Goal: Task Accomplishment & Management: Use online tool/utility

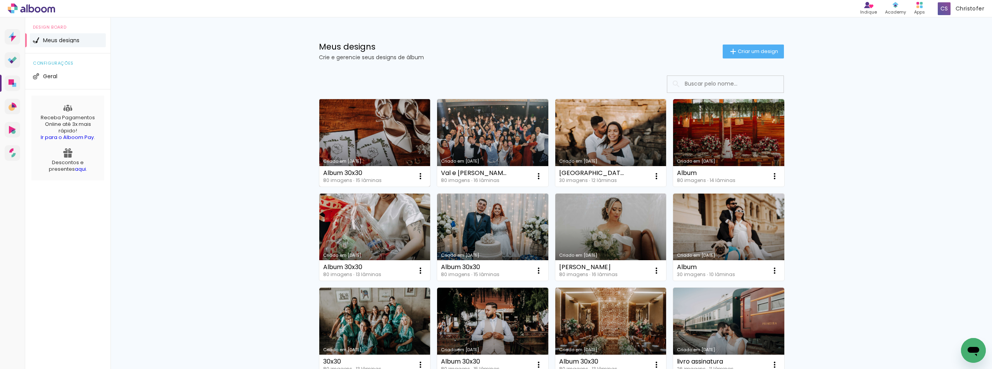
click at [389, 133] on link "Criado em [DATE]" at bounding box center [374, 143] width 111 height 88
click at [744, 53] on span "Criar um design" at bounding box center [758, 51] width 40 height 5
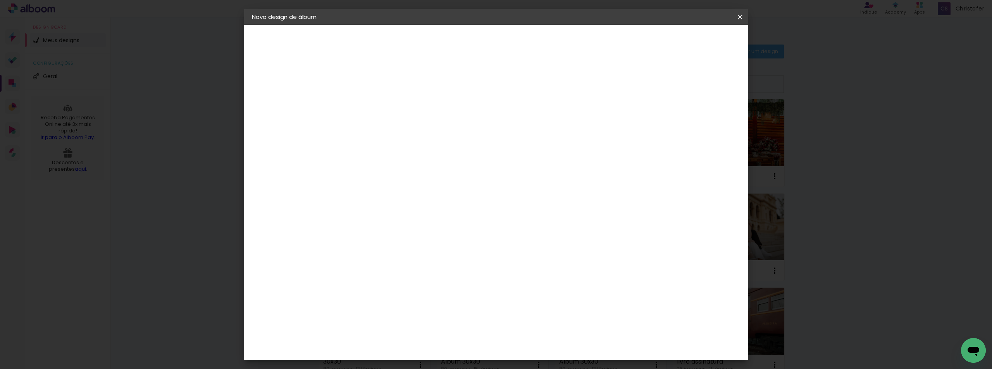
click at [0, 0] on paper-input-container "Título do álbum" at bounding box center [0, 0] width 0 height 0
type input "Alephe"
type paper-input "Alephe"
click at [458, 35] on paper-button "Avançar" at bounding box center [439, 40] width 38 height 13
click at [0, 0] on slot "Voltar" at bounding box center [0, 0] width 0 height 0
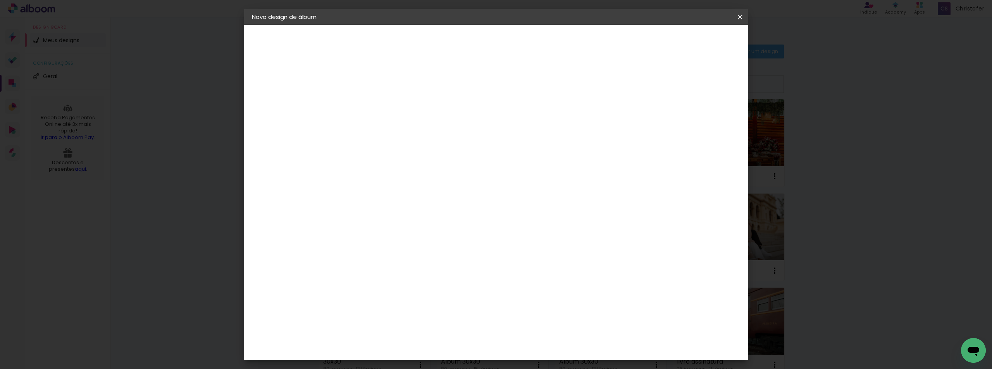
click at [379, 109] on input "Alephe" at bounding box center [379, 104] width 0 height 12
type input "A"
type input "30x30"
type paper-input "30x30"
click at [0, 0] on slot "Avançar" at bounding box center [0, 0] width 0 height 0
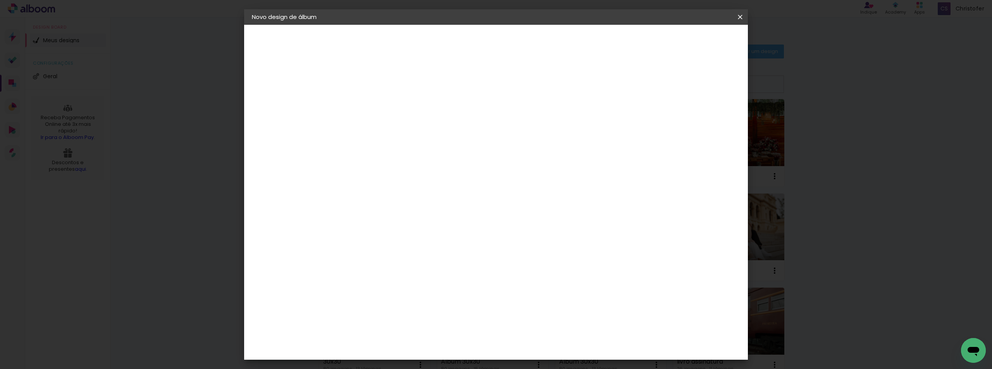
scroll to position [698, 0]
click at [378, 294] on div "Go image" at bounding box center [383, 300] width 19 height 12
click at [0, 0] on slot "Avançar" at bounding box center [0, 0] width 0 height 0
click at [418, 130] on iron-icon at bounding box center [413, 134] width 9 height 9
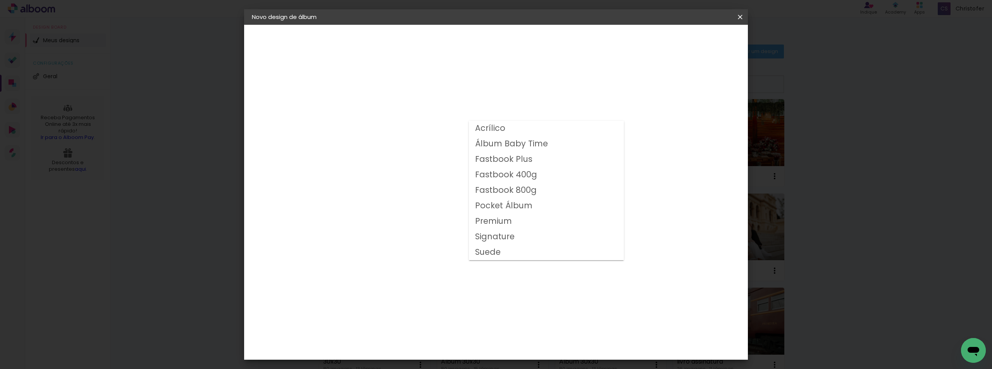
click at [0, 0] on slot "Fastbook 800g" at bounding box center [0, 0] width 0 height 0
type input "Fastbook 800g"
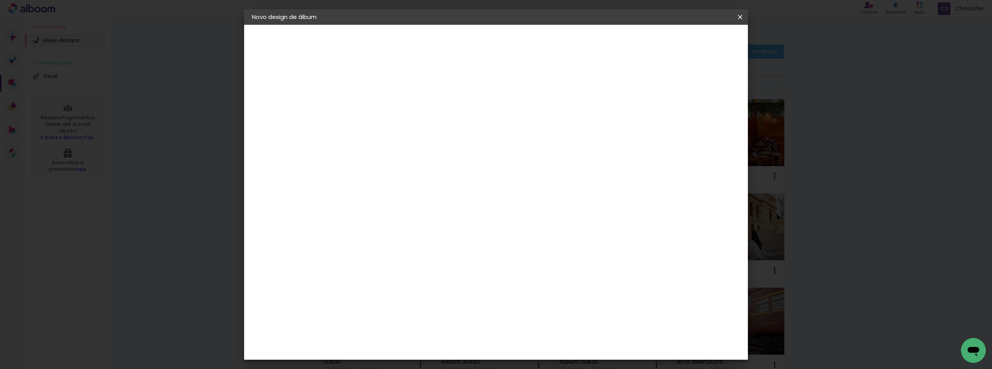
scroll to position [119, 0]
click at [431, 264] on span "30 × 30" at bounding box center [413, 276] width 36 height 25
click at [0, 0] on slot "Avançar" at bounding box center [0, 0] width 0 height 0
click at [692, 44] on span "Iniciar design" at bounding box center [674, 40] width 35 height 5
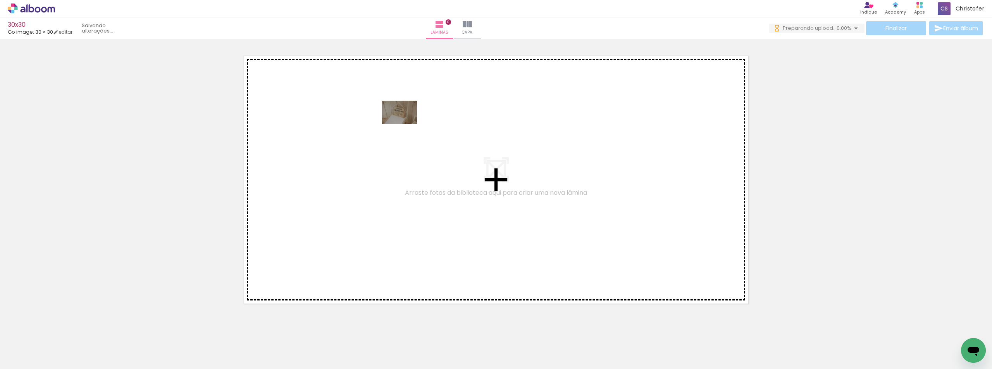
drag, startPoint x: 120, startPoint y: 308, endPoint x: 405, endPoint y: 124, distance: 340.0
click at [405, 124] on quentale-workspace at bounding box center [496, 184] width 992 height 369
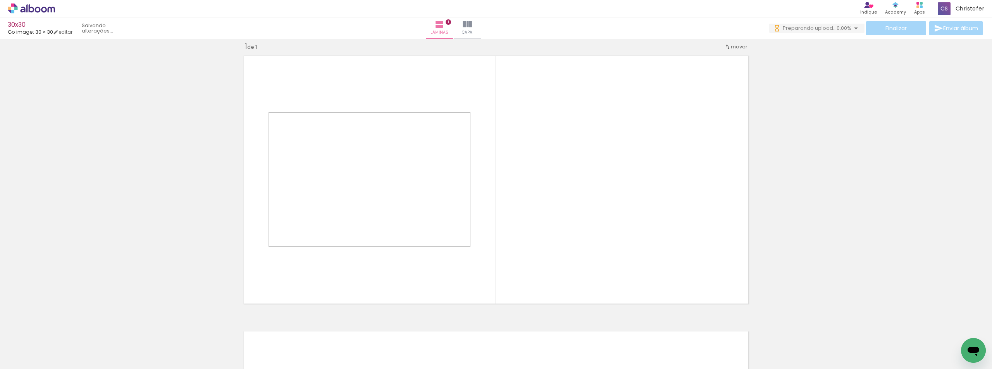
scroll to position [10, 0]
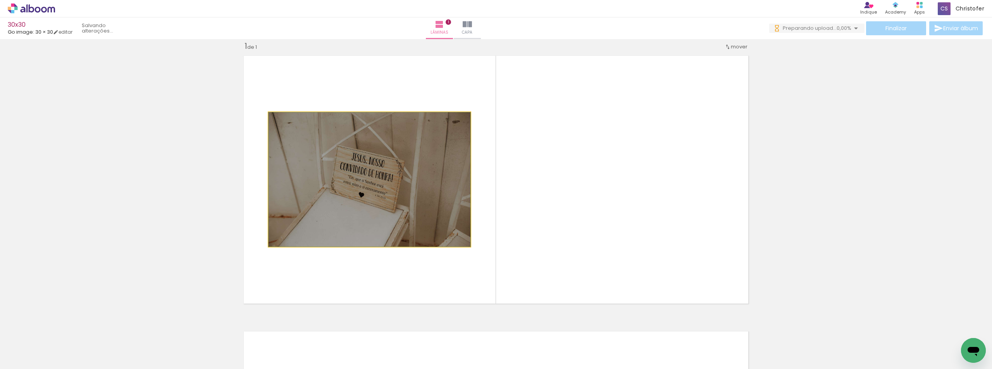
drag, startPoint x: 363, startPoint y: 213, endPoint x: 334, endPoint y: 250, distance: 47.5
click at [334, 250] on quentale-layouter at bounding box center [496, 180] width 513 height 257
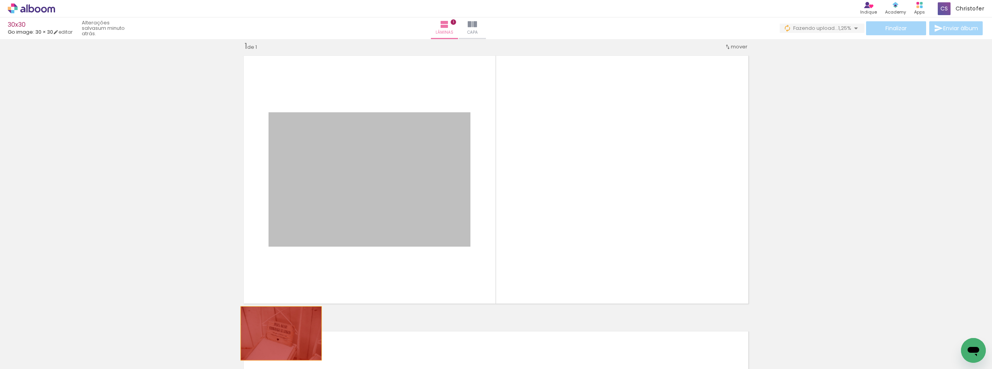
drag, startPoint x: 362, startPoint y: 214, endPoint x: 256, endPoint y: 365, distance: 184.2
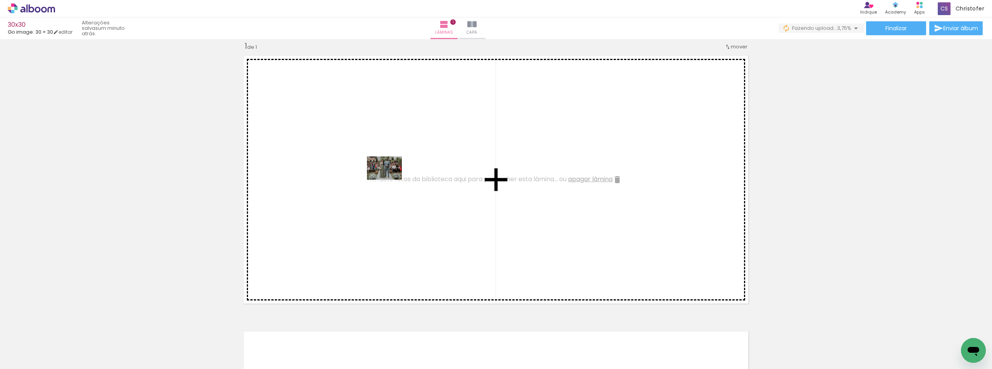
drag, startPoint x: 220, startPoint y: 344, endPoint x: 390, endPoint y: 180, distance: 236.6
click at [390, 180] on quentale-workspace at bounding box center [496, 184] width 992 height 369
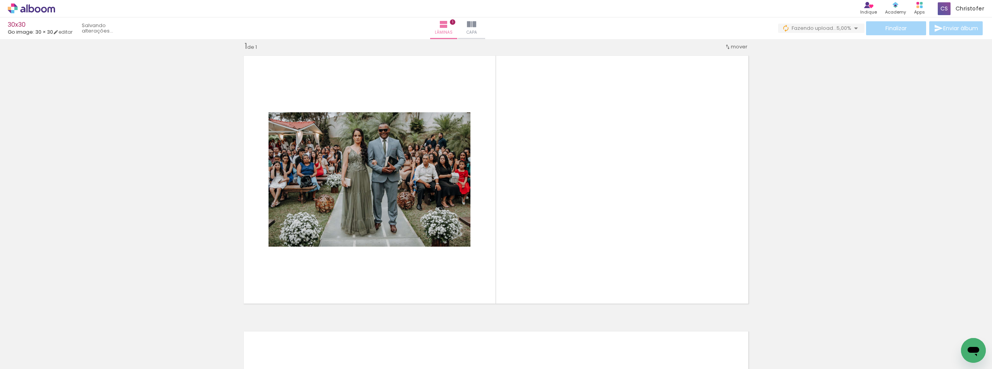
scroll to position [0, 0]
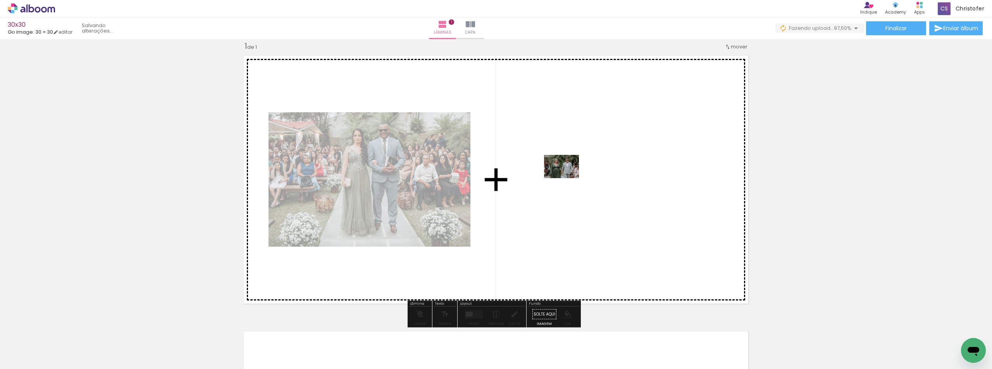
drag, startPoint x: 266, startPoint y: 344, endPoint x: 567, endPoint y: 178, distance: 344.2
click at [567, 178] on quentale-workspace at bounding box center [496, 184] width 992 height 369
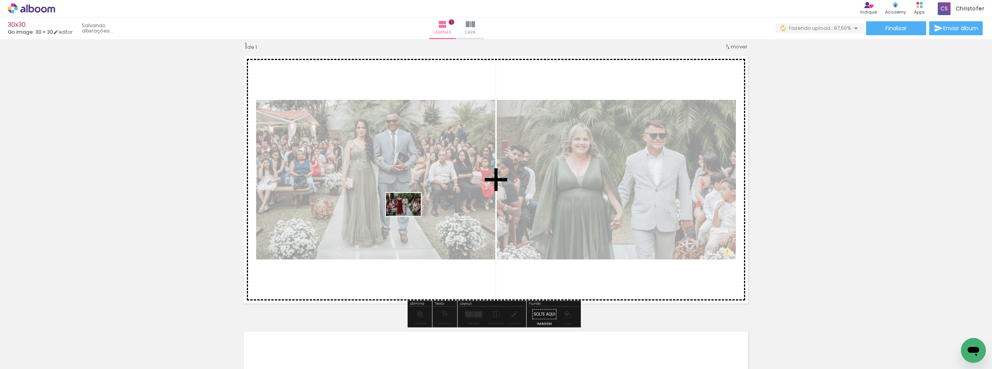
drag, startPoint x: 315, startPoint y: 330, endPoint x: 409, endPoint y: 216, distance: 148.1
click at [409, 216] on quentale-workspace at bounding box center [496, 184] width 992 height 369
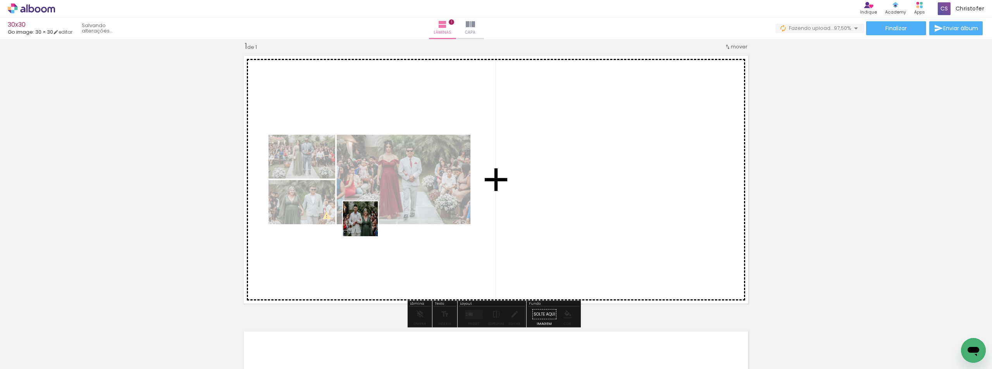
drag, startPoint x: 364, startPoint y: 233, endPoint x: 385, endPoint y: 295, distance: 65.7
click at [371, 211] on quentale-workspace at bounding box center [496, 184] width 992 height 369
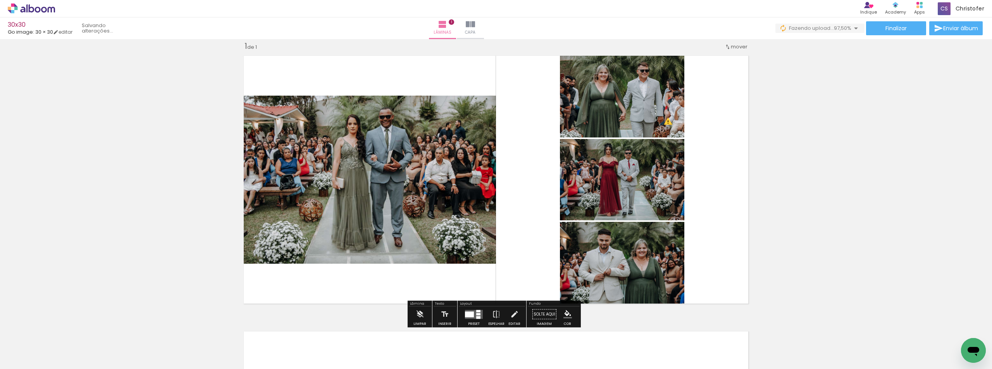
drag, startPoint x: 425, startPoint y: 239, endPoint x: 437, endPoint y: 335, distance: 96.5
click at [426, 238] on quentale-workspace at bounding box center [496, 184] width 992 height 369
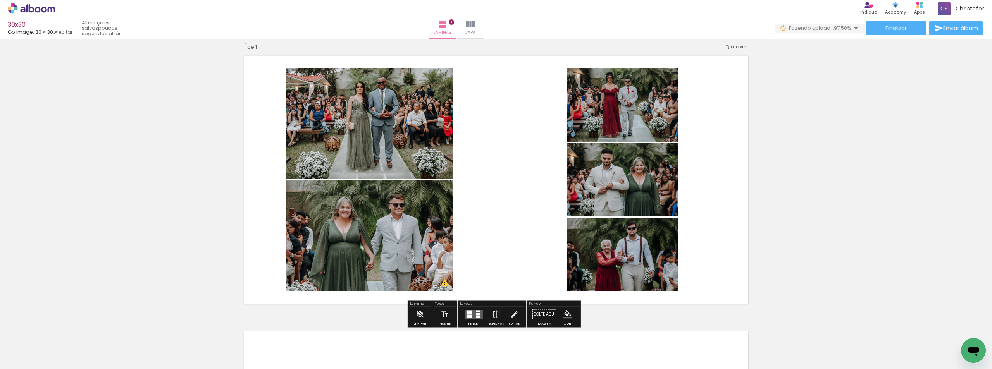
drag, startPoint x: 440, startPoint y: 316, endPoint x: 483, endPoint y: 328, distance: 43.9
click at [476, 240] on quentale-workspace at bounding box center [496, 184] width 992 height 369
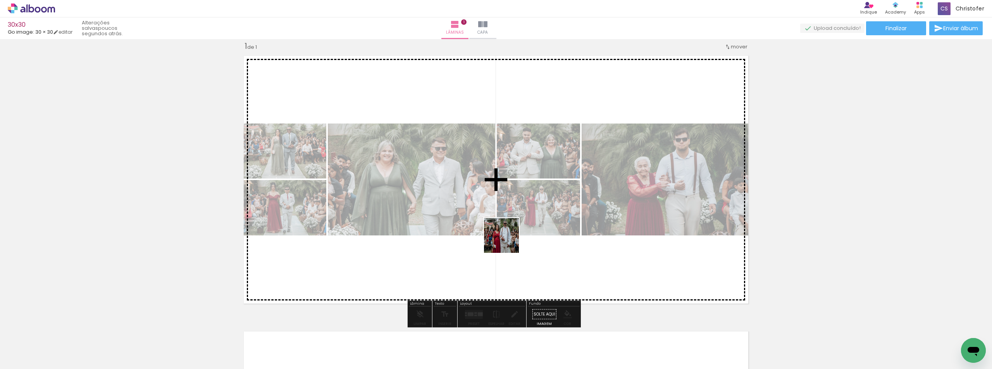
drag, startPoint x: 483, startPoint y: 316, endPoint x: 524, endPoint y: 326, distance: 43.1
click at [508, 241] on quentale-workspace at bounding box center [496, 184] width 992 height 369
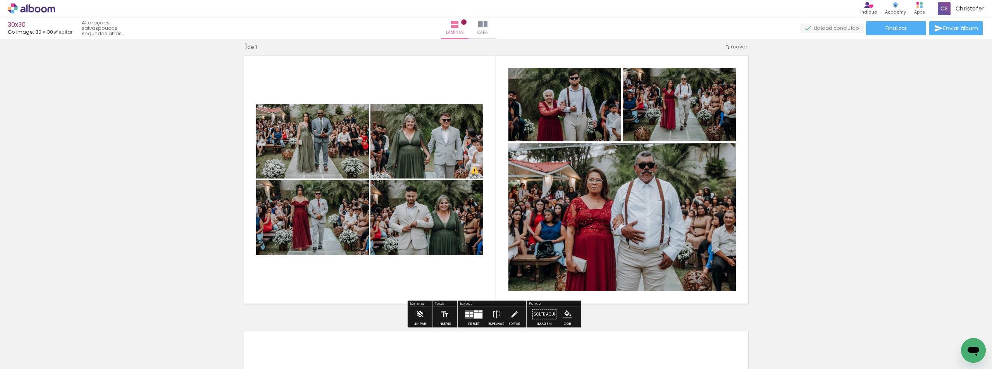
drag, startPoint x: 552, startPoint y: 216, endPoint x: 557, endPoint y: 212, distance: 6.5
click at [554, 210] on quentale-workspace at bounding box center [496, 184] width 992 height 369
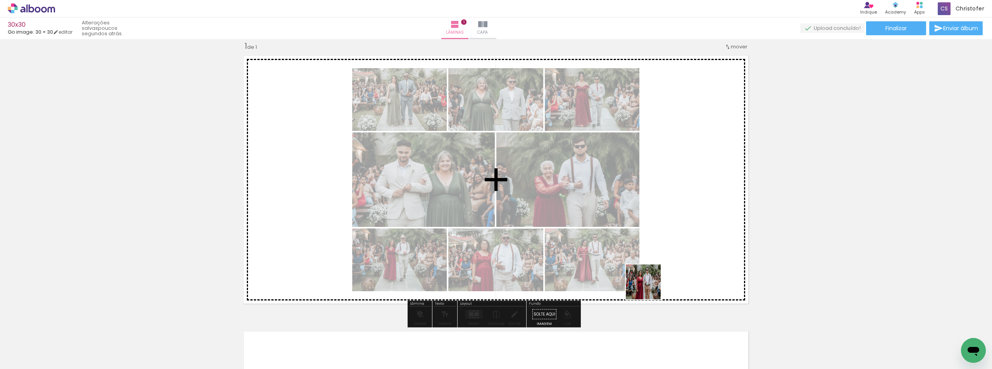
drag, startPoint x: 648, startPoint y: 323, endPoint x: 652, endPoint y: 245, distance: 78.8
click at [652, 245] on quentale-workspace at bounding box center [496, 184] width 992 height 369
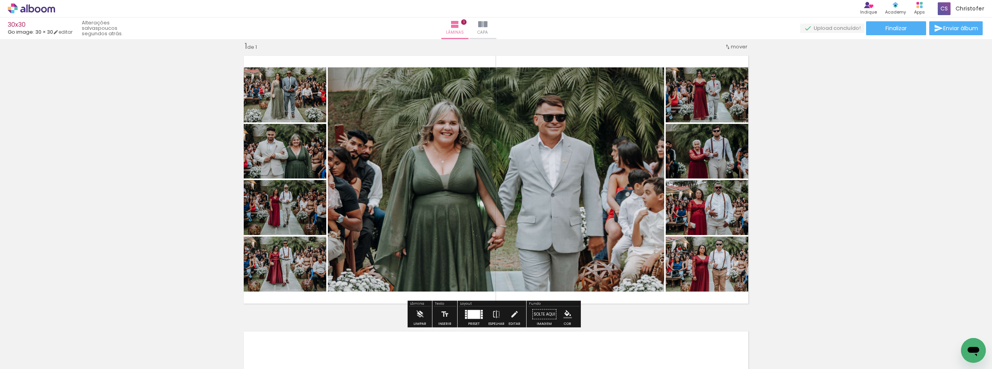
drag, startPoint x: 689, startPoint y: 341, endPoint x: 721, endPoint y: 336, distance: 32.6
click at [671, 247] on quentale-workspace at bounding box center [496, 184] width 992 height 369
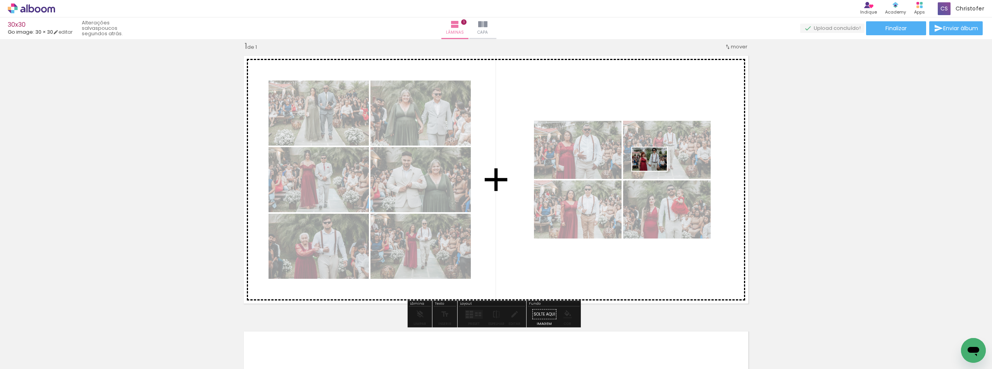
drag, startPoint x: 731, startPoint y: 338, endPoint x: 655, endPoint y: 171, distance: 183.3
click at [655, 171] on quentale-workspace at bounding box center [496, 184] width 992 height 369
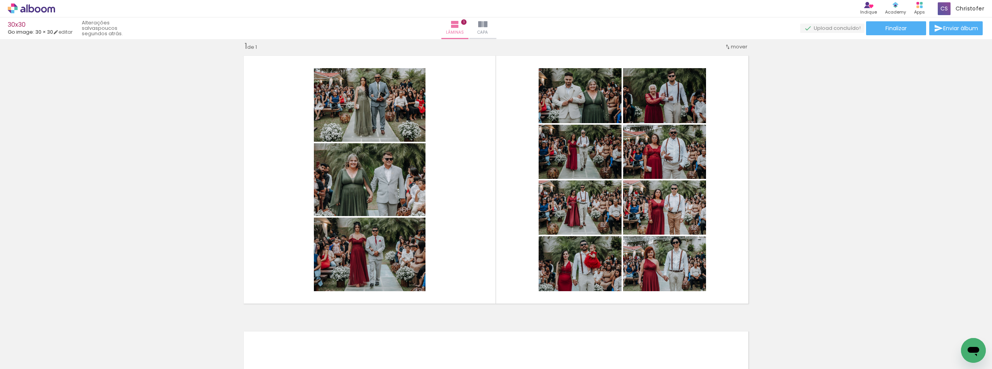
scroll to position [0, 436]
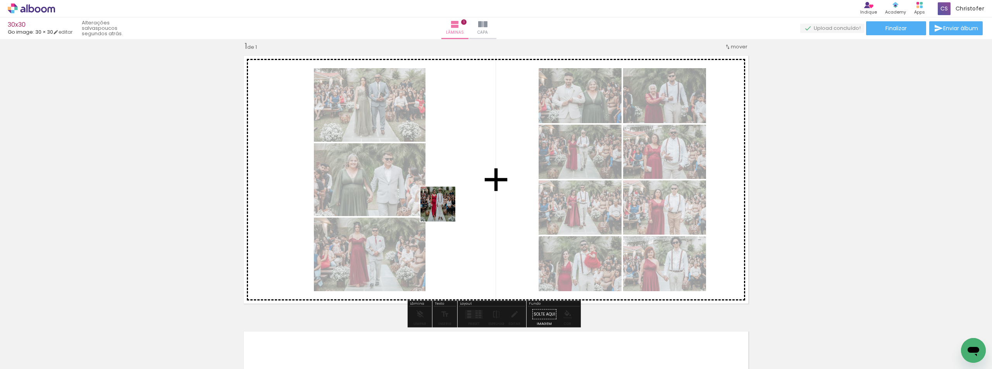
drag, startPoint x: 444, startPoint y: 210, endPoint x: 452, endPoint y: 188, distance: 23.4
click at [452, 188] on quentale-workspace at bounding box center [496, 184] width 992 height 369
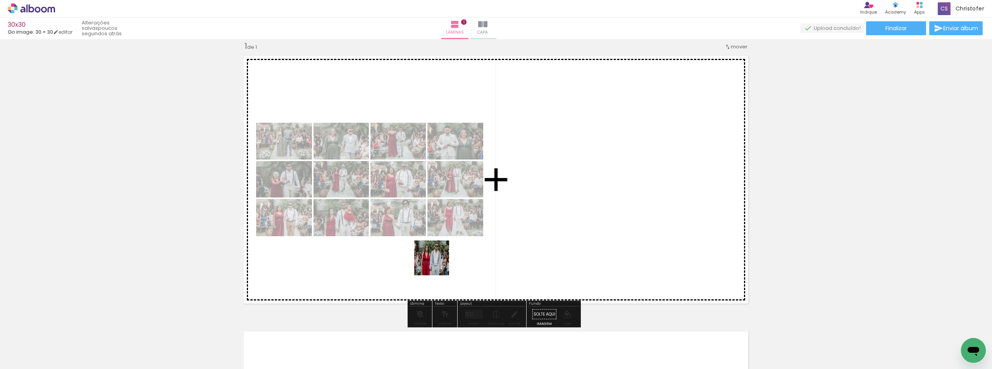
drag, startPoint x: 428, startPoint y: 334, endPoint x: 438, endPoint y: 264, distance: 70.8
click at [438, 264] on quentale-workspace at bounding box center [496, 184] width 992 height 369
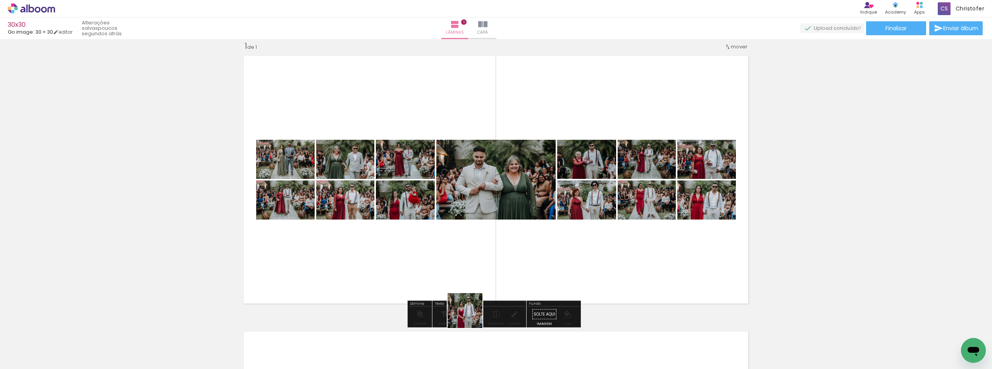
drag, startPoint x: 471, startPoint y: 317, endPoint x: 500, endPoint y: 335, distance: 34.6
click at [484, 262] on quentale-workspace at bounding box center [496, 184] width 992 height 369
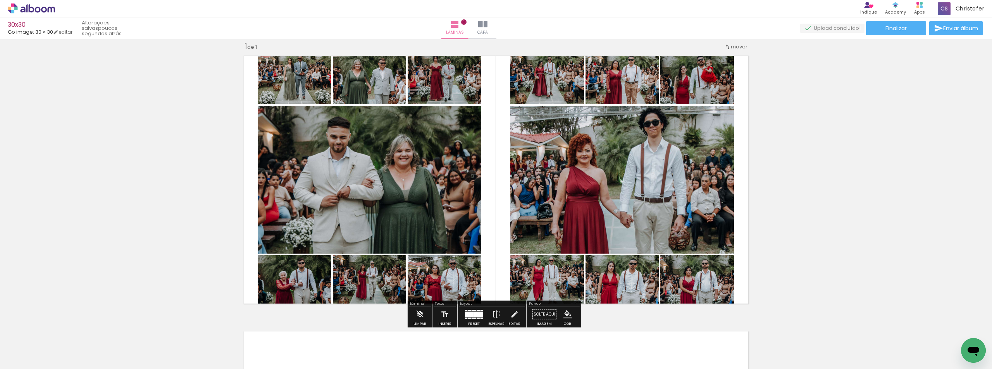
drag, startPoint x: 524, startPoint y: 264, endPoint x: 552, endPoint y: 303, distance: 47.2
click at [528, 253] on quentale-workspace at bounding box center [496, 184] width 992 height 369
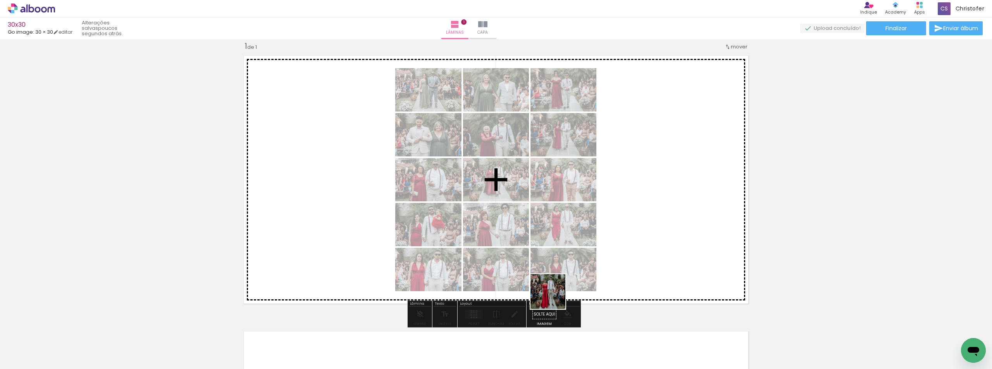
drag, startPoint x: 554, startPoint y: 298, endPoint x: 562, endPoint y: 245, distance: 53.7
click at [561, 246] on quentale-workspace at bounding box center [496, 184] width 992 height 369
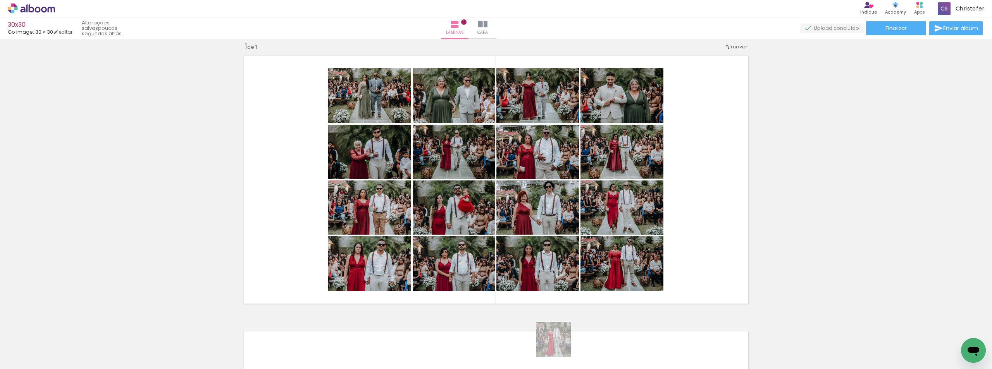
drag, startPoint x: 560, startPoint y: 348, endPoint x: 619, endPoint y: 332, distance: 61.8
click at [593, 247] on quentale-workspace at bounding box center [496, 184] width 992 height 369
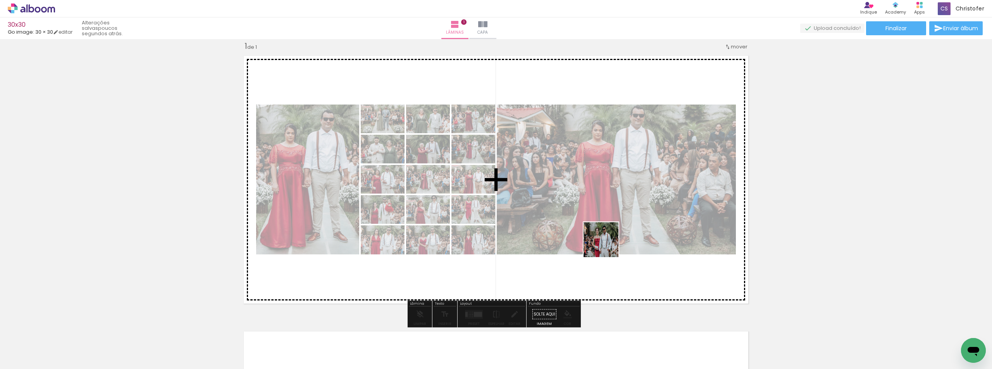
drag, startPoint x: 602, startPoint y: 320, endPoint x: 623, endPoint y: 335, distance: 26.0
click at [607, 243] on quentale-workspace at bounding box center [496, 184] width 992 height 369
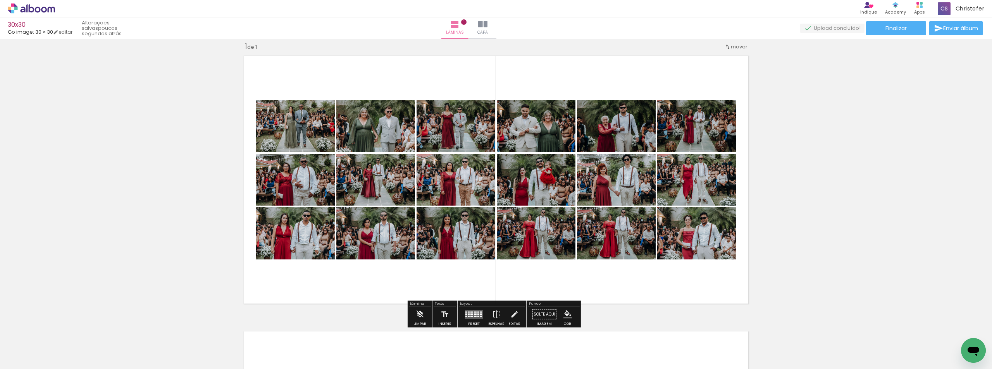
click at [649, 264] on quentale-workspace at bounding box center [496, 184] width 992 height 369
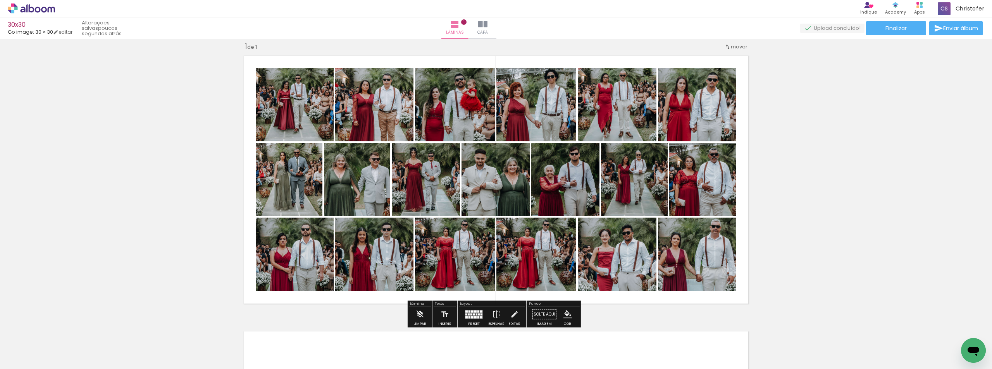
drag, startPoint x: 684, startPoint y: 345, endPoint x: 683, endPoint y: 214, distance: 130.6
click at [682, 227] on quentale-workspace at bounding box center [496, 184] width 992 height 369
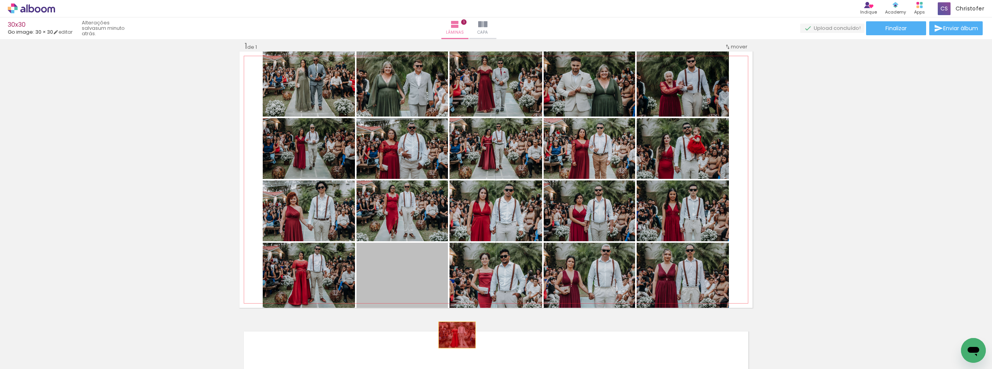
drag, startPoint x: 364, startPoint y: 264, endPoint x: 456, endPoint y: 337, distance: 117.4
click at [456, 337] on quentale-workspace at bounding box center [496, 184] width 992 height 369
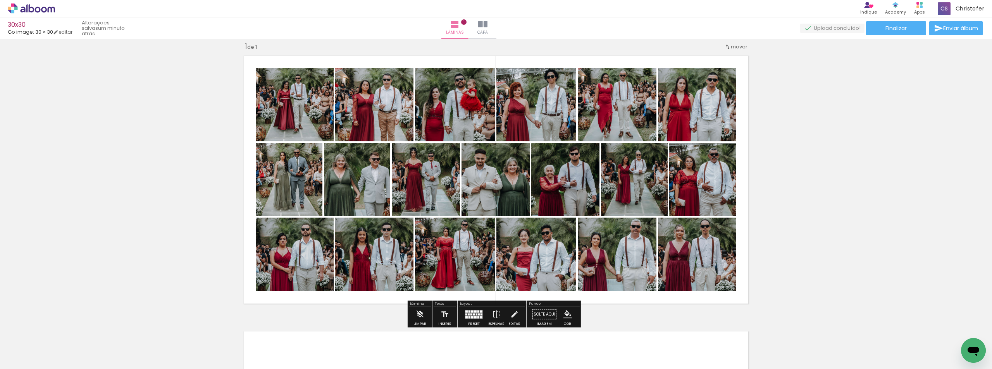
click at [476, 312] on quentale-layouter at bounding box center [474, 314] width 18 height 9
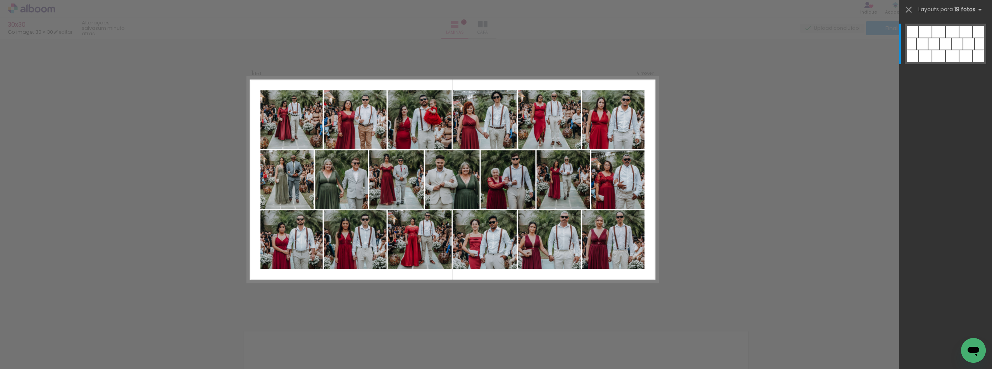
click at [771, 180] on div "Confirmar Cancelar" at bounding box center [496, 314] width 992 height 571
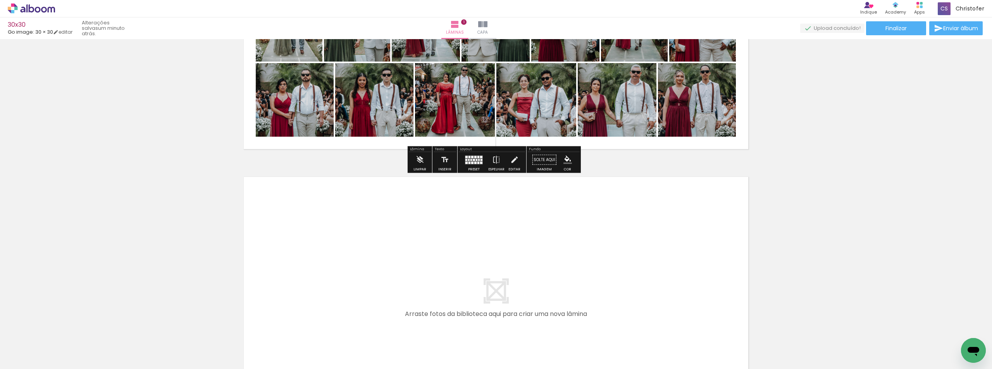
scroll to position [165, 0]
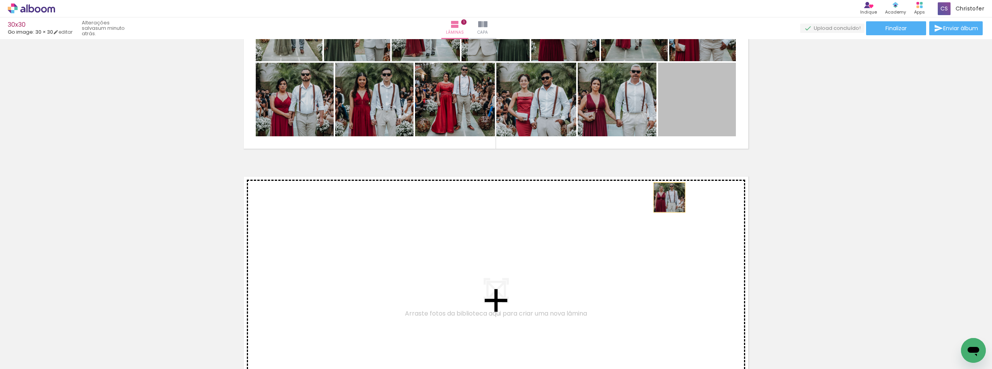
drag, startPoint x: 697, startPoint y: 102, endPoint x: 650, endPoint y: 245, distance: 150.0
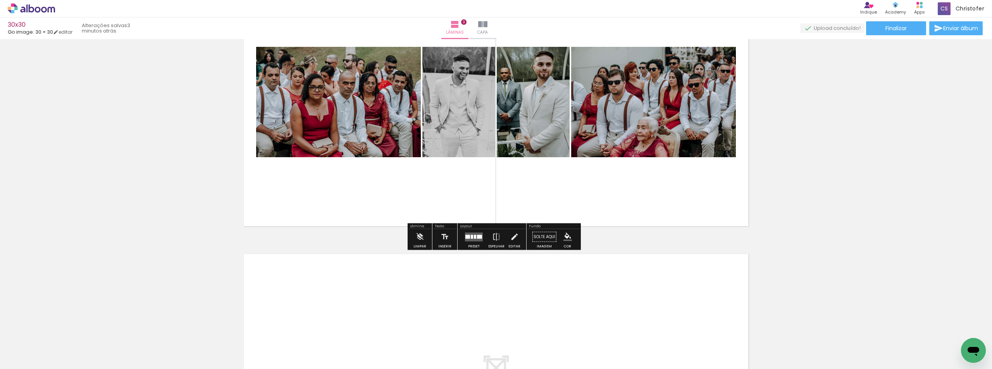
scroll to position [969, 0]
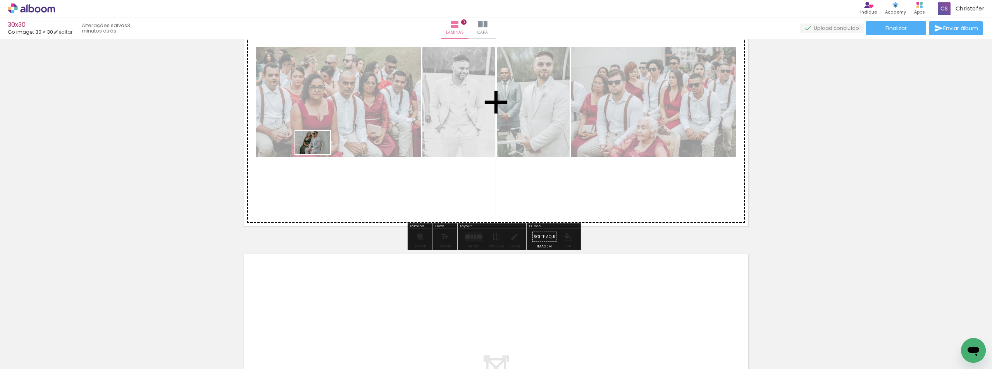
drag, startPoint x: 166, startPoint y: 345, endPoint x: 319, endPoint y: 154, distance: 244.3
click at [319, 154] on quentale-workspace at bounding box center [496, 184] width 992 height 369
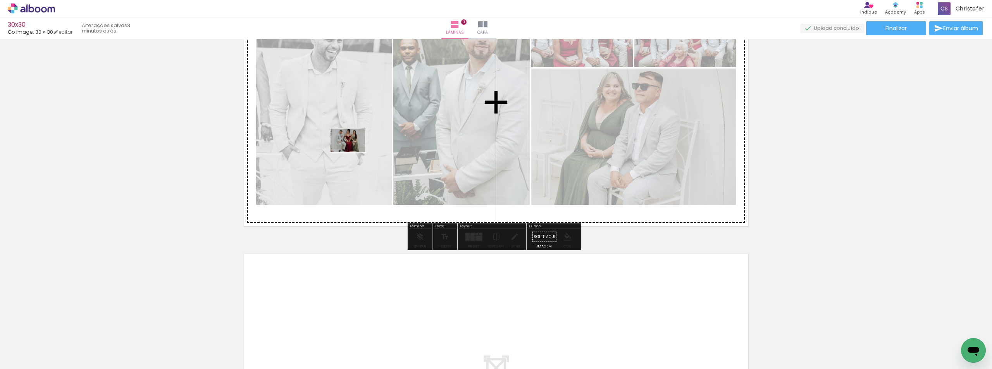
drag, startPoint x: 119, startPoint y: 348, endPoint x: 124, endPoint y: 310, distance: 38.3
click at [363, 143] on quentale-workspace at bounding box center [496, 184] width 992 height 369
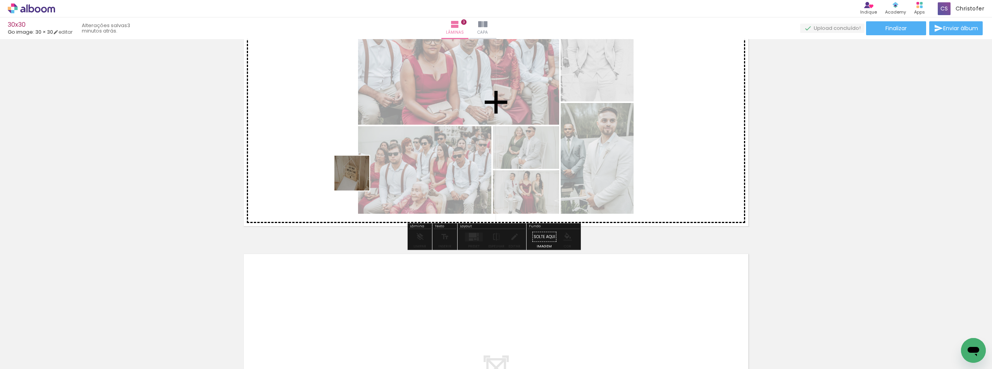
drag, startPoint x: 262, startPoint y: 233, endPoint x: 442, endPoint y: 128, distance: 208.2
click at [441, 128] on quentale-workspace at bounding box center [496, 184] width 992 height 369
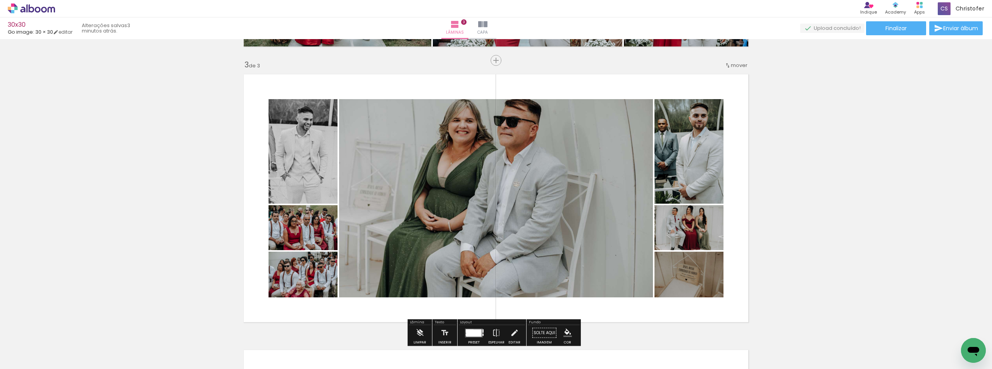
scroll to position [562, 0]
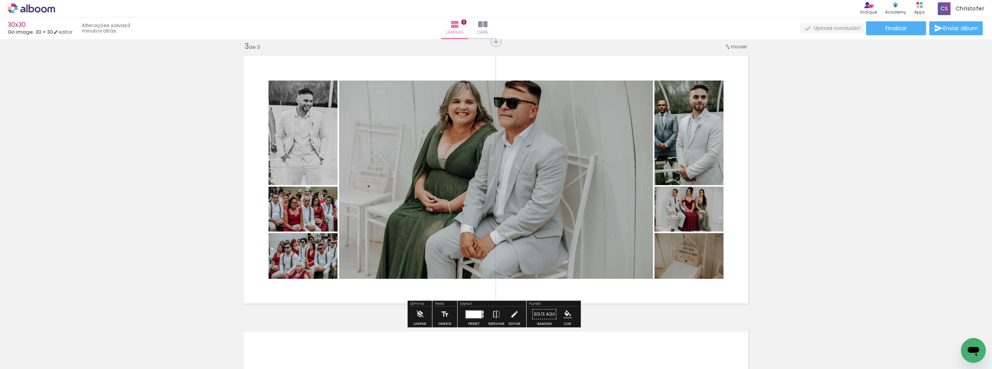
click at [471, 312] on div at bounding box center [474, 314] width 16 height 7
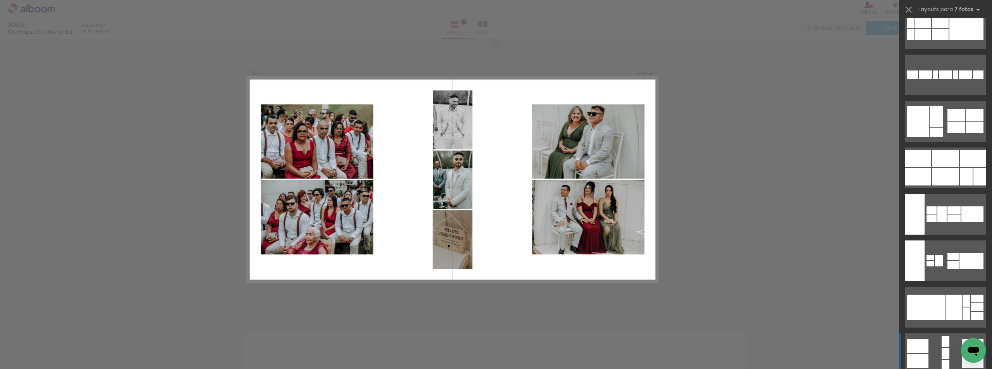
scroll to position [775, 0]
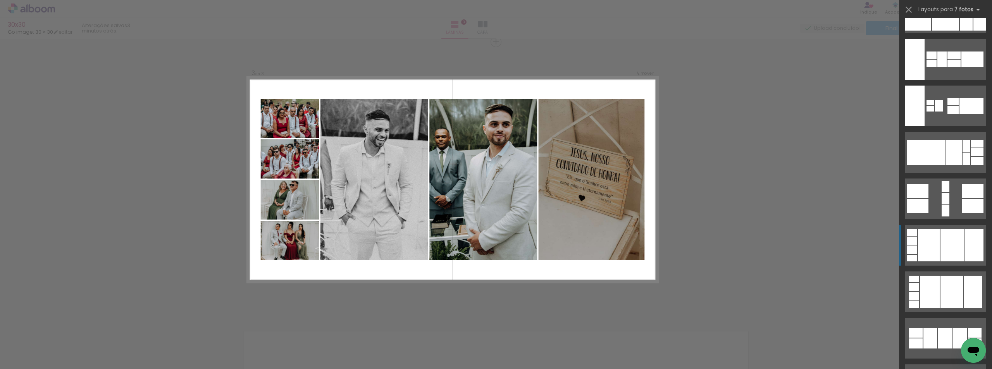
click at [962, 249] on div at bounding box center [953, 245] width 24 height 32
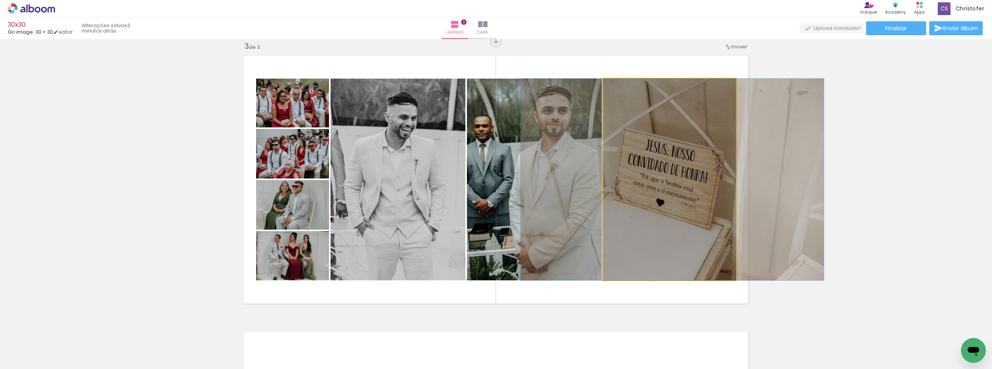
drag, startPoint x: 676, startPoint y: 221, endPoint x: 678, endPoint y: 226, distance: 5.1
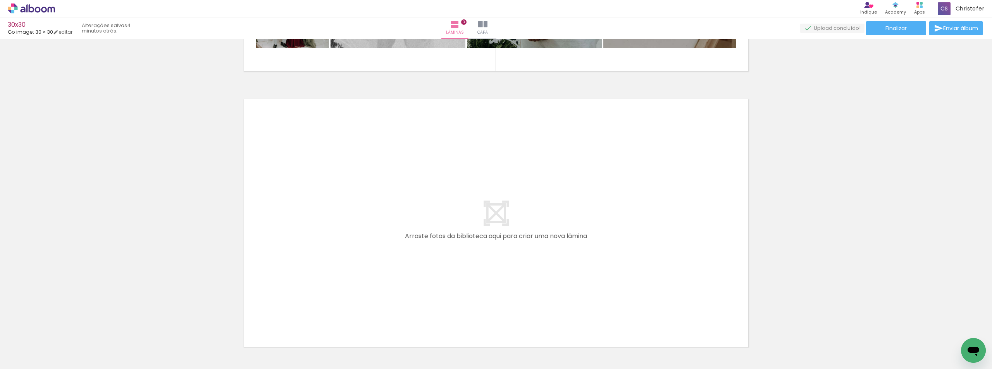
scroll to position [0, 762]
drag, startPoint x: 412, startPoint y: 328, endPoint x: 439, endPoint y: 209, distance: 122.1
click at [439, 209] on quentale-workspace at bounding box center [496, 184] width 992 height 369
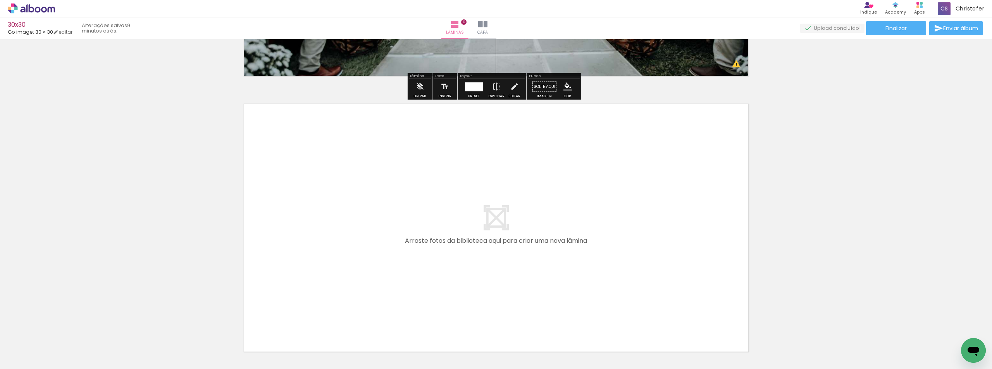
scroll to position [1656, 0]
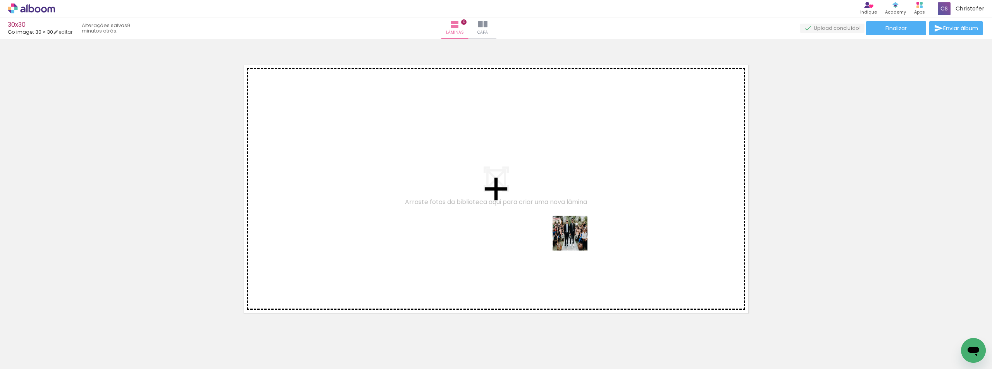
drag, startPoint x: 574, startPoint y: 253, endPoint x: 627, endPoint y: 366, distance: 124.3
click at [578, 221] on quentale-workspace at bounding box center [496, 184] width 992 height 369
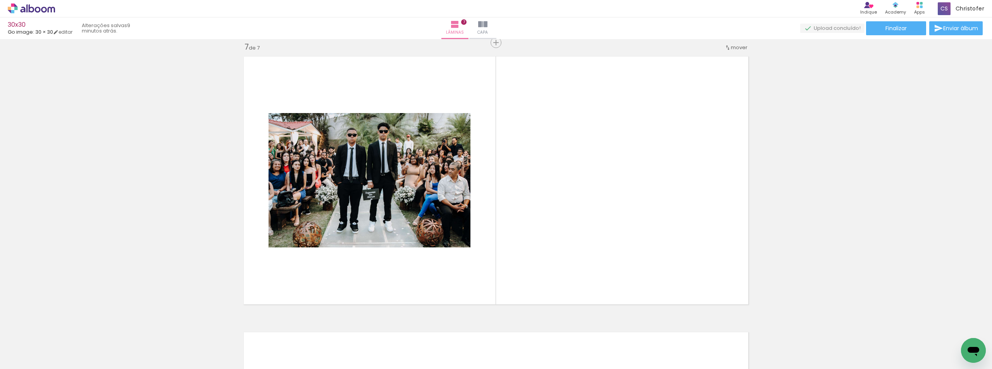
scroll to position [1666, 0]
drag, startPoint x: 619, startPoint y: 315, endPoint x: 604, endPoint y: 162, distance: 154.2
click at [604, 162] on quentale-workspace at bounding box center [496, 184] width 992 height 369
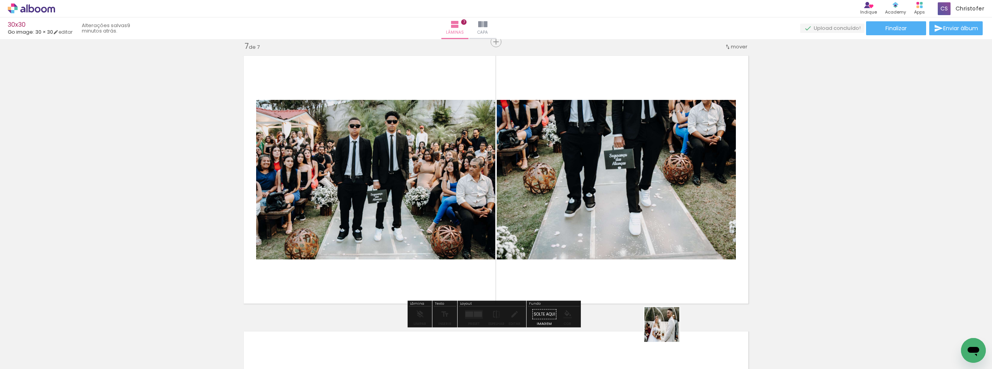
drag, startPoint x: 668, startPoint y: 331, endPoint x: 657, endPoint y: 164, distance: 167.0
click at [657, 165] on quentale-workspace at bounding box center [496, 184] width 992 height 369
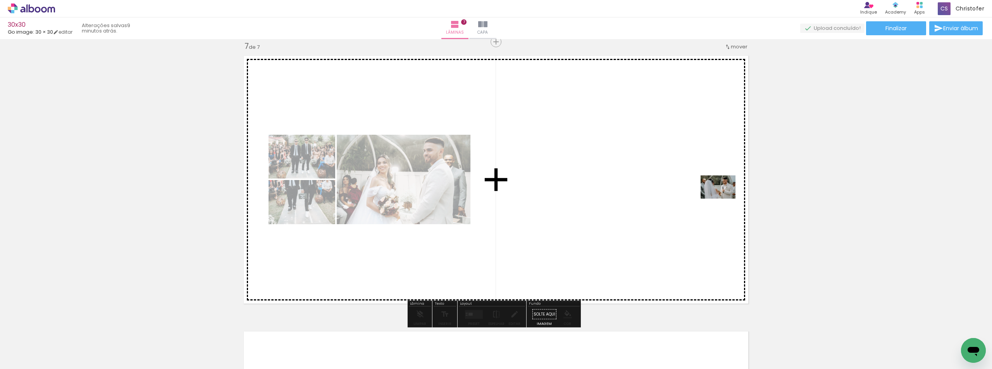
drag, startPoint x: 774, startPoint y: 317, endPoint x: 724, endPoint y: 199, distance: 128.1
click at [724, 199] on quentale-workspace at bounding box center [496, 184] width 992 height 369
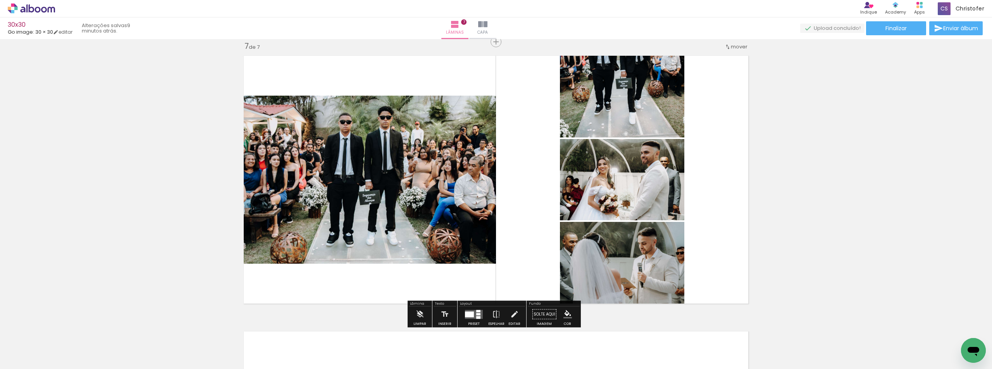
scroll to position [0, 1248]
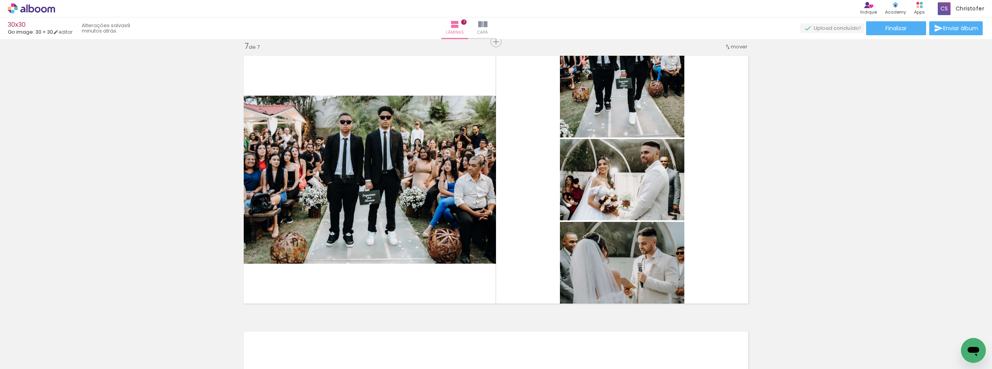
drag, startPoint x: 654, startPoint y: 347, endPoint x: 656, endPoint y: 172, distance: 175.6
click at [655, 167] on quentale-workspace at bounding box center [496, 184] width 992 height 369
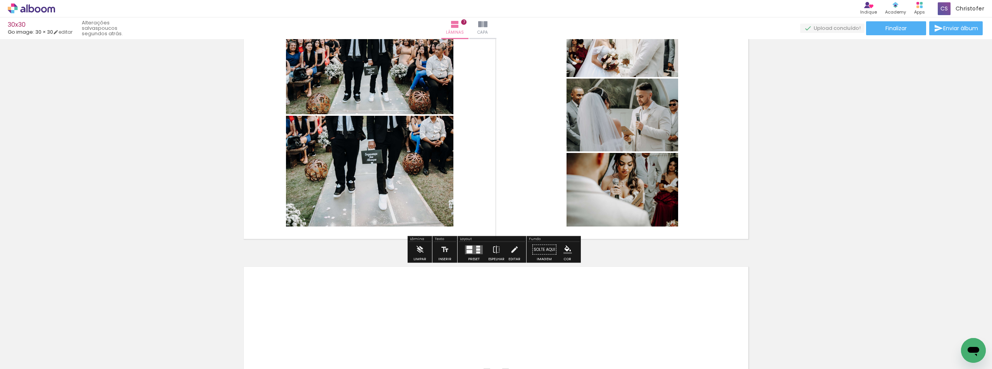
scroll to position [1743, 0]
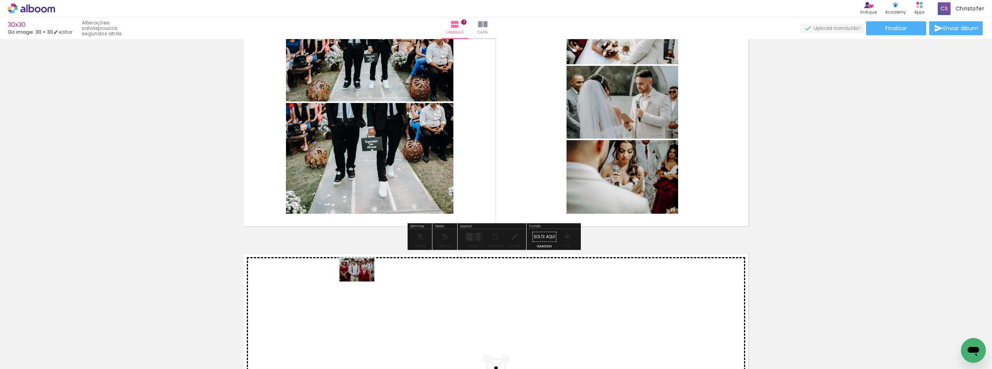
drag, startPoint x: 399, startPoint y: 333, endPoint x: 363, endPoint y: 282, distance: 62.8
click at [363, 282] on quentale-workspace at bounding box center [496, 184] width 992 height 369
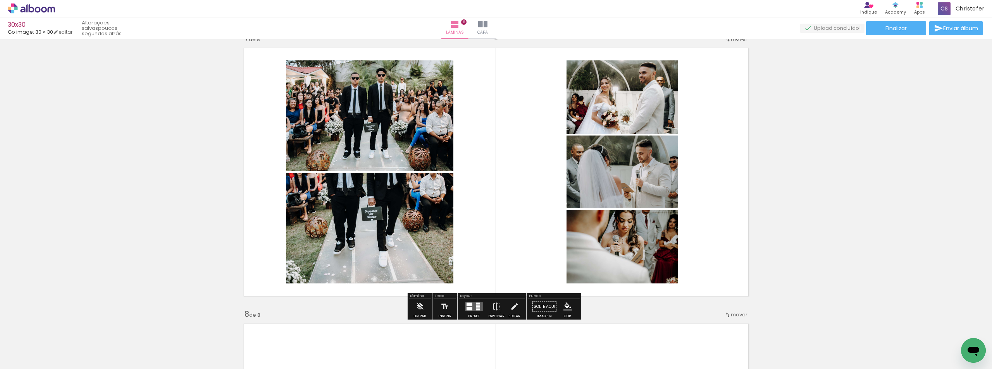
scroll to position [1670, 0]
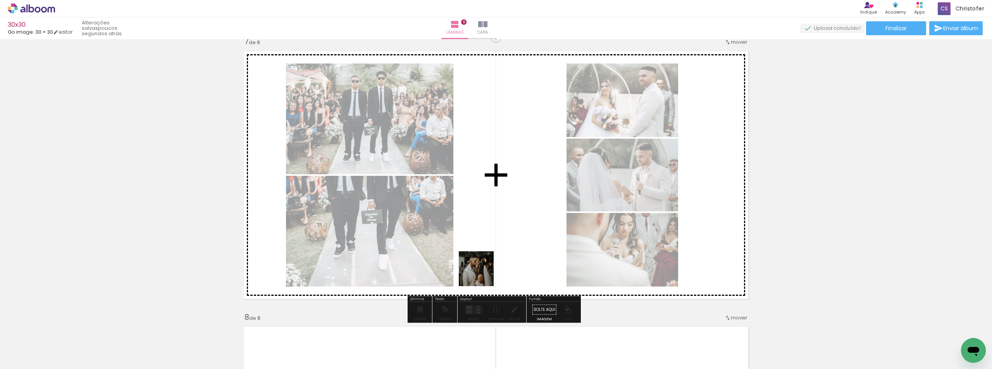
drag, startPoint x: 437, startPoint y: 343, endPoint x: 546, endPoint y: 174, distance: 201.6
click at [546, 174] on quentale-workspace at bounding box center [496, 184] width 992 height 369
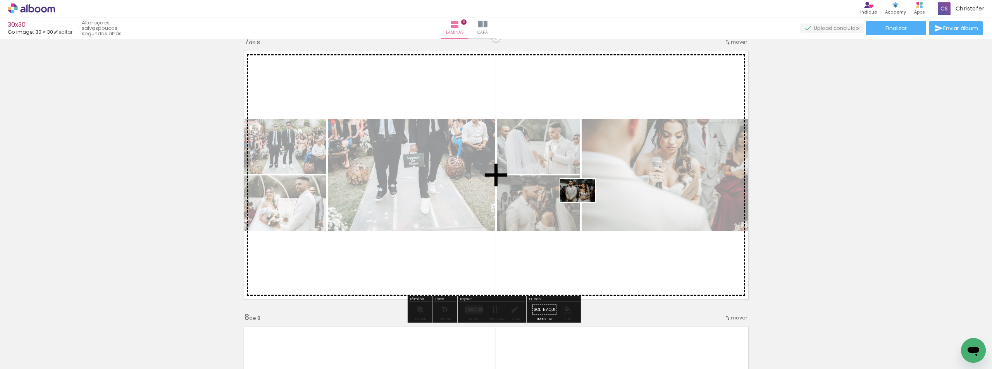
drag, startPoint x: 556, startPoint y: 352, endPoint x: 584, endPoint y: 202, distance: 152.6
click at [584, 202] on quentale-workspace at bounding box center [496, 184] width 992 height 369
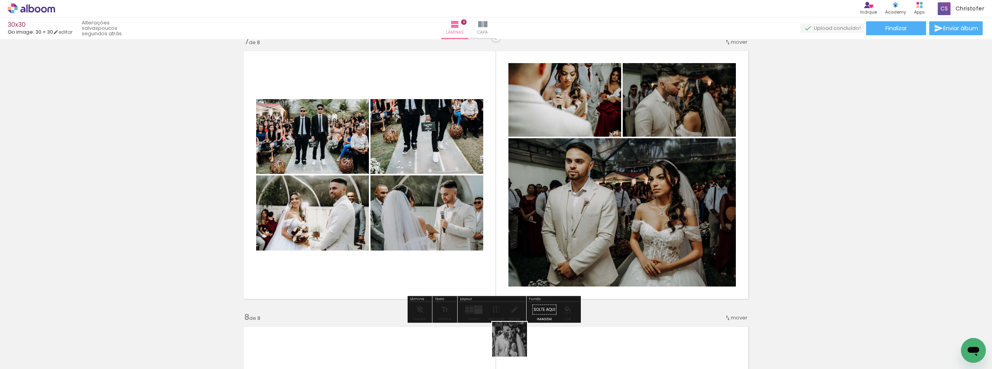
drag, startPoint x: 515, startPoint y: 345, endPoint x: 572, endPoint y: 285, distance: 82.5
click at [541, 214] on quentale-workspace at bounding box center [496, 184] width 992 height 369
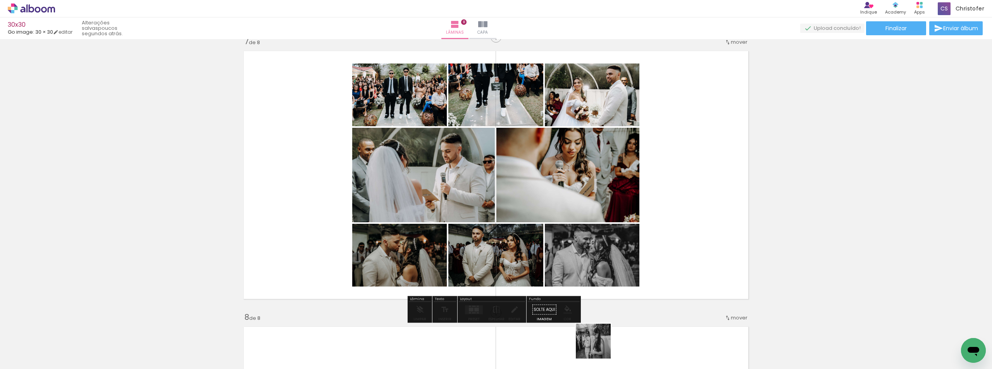
drag, startPoint x: 599, startPoint y: 347, endPoint x: 616, endPoint y: 205, distance: 143.6
click at [615, 205] on quentale-workspace at bounding box center [496, 184] width 992 height 369
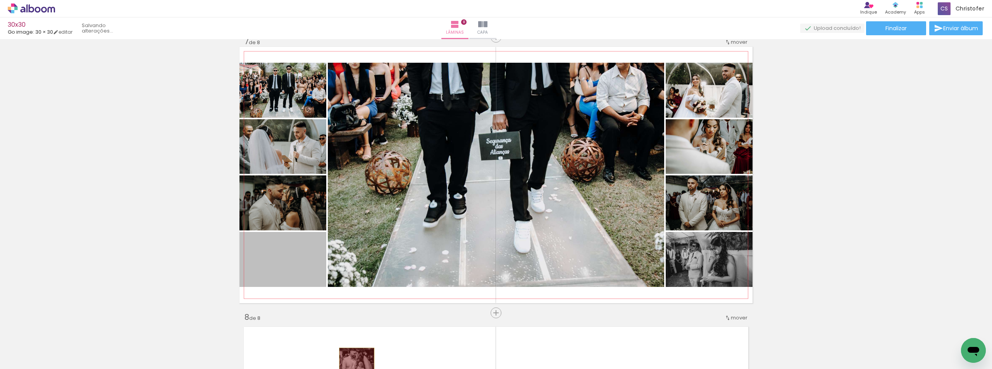
drag, startPoint x: 292, startPoint y: 252, endPoint x: 354, endPoint y: 359, distance: 123.6
click at [354, 359] on quentale-workspace at bounding box center [496, 184] width 992 height 369
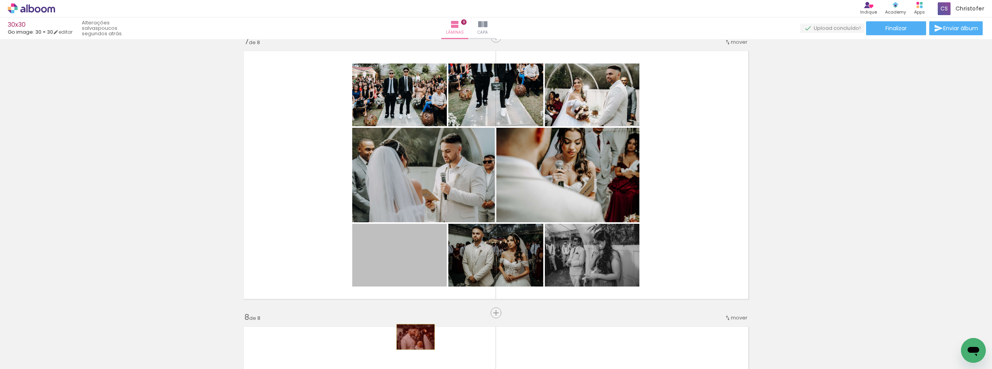
drag, startPoint x: 417, startPoint y: 253, endPoint x: 413, endPoint y: 337, distance: 83.8
click at [413, 337] on quentale-workspace at bounding box center [496, 184] width 992 height 369
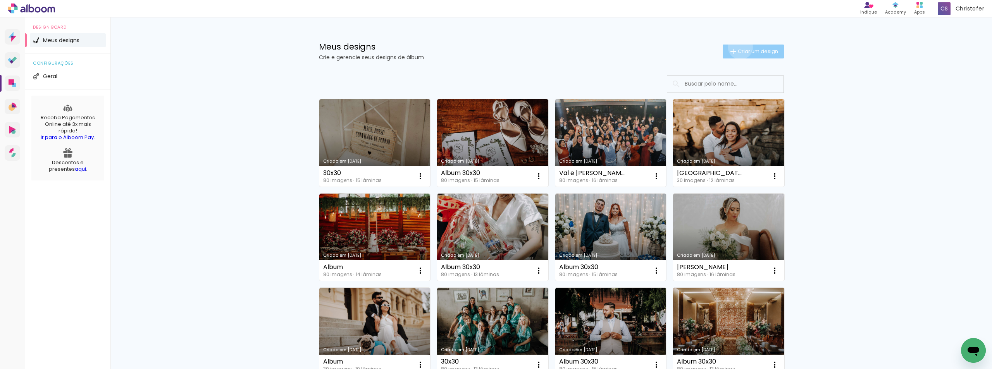
click at [736, 47] on paper-button "Criar um design" at bounding box center [753, 52] width 61 height 14
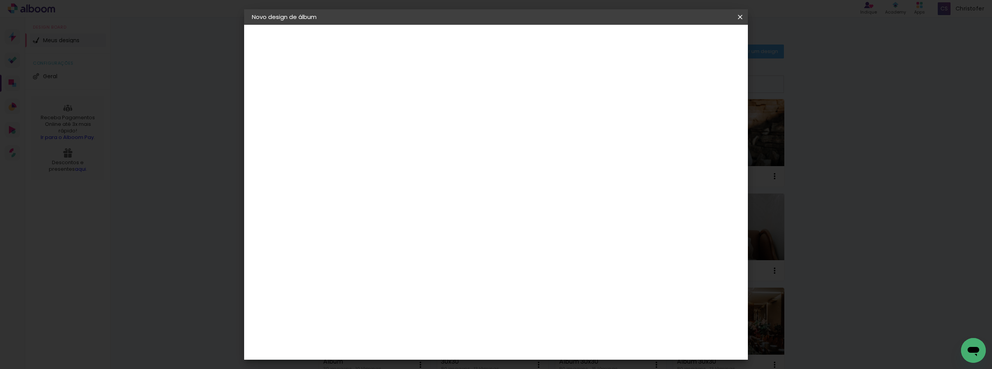
click at [379, 102] on input at bounding box center [379, 104] width 0 height 12
type input "A"
type input "Album 30x30"
type paper-input "Album 30x30"
click at [0, 0] on slot "Avançar" at bounding box center [0, 0] width 0 height 0
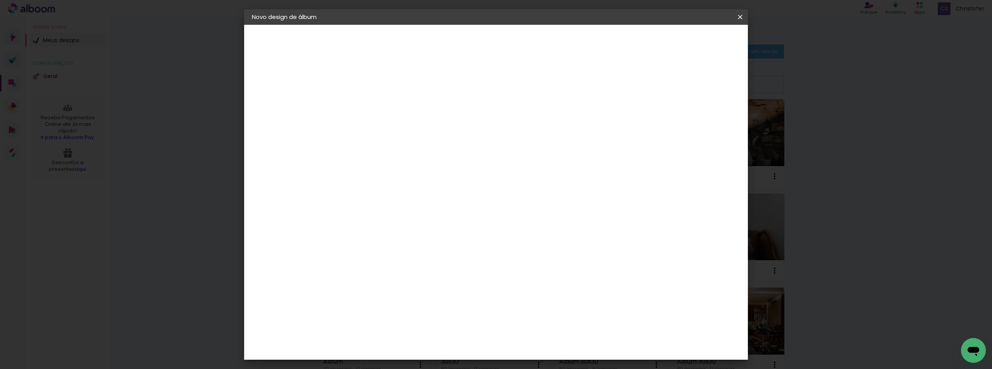
scroll to position [620, 0]
click at [0, 0] on slot "Avançar" at bounding box center [0, 0] width 0 height 0
click at [418, 130] on iron-icon at bounding box center [413, 134] width 9 height 9
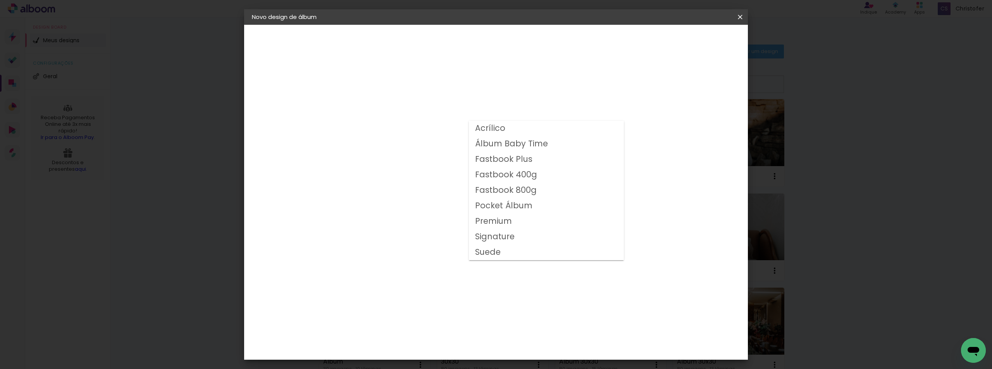
click at [0, 0] on slot "Fastbook 800g" at bounding box center [0, 0] width 0 height 0
type input "Fastbook 800g"
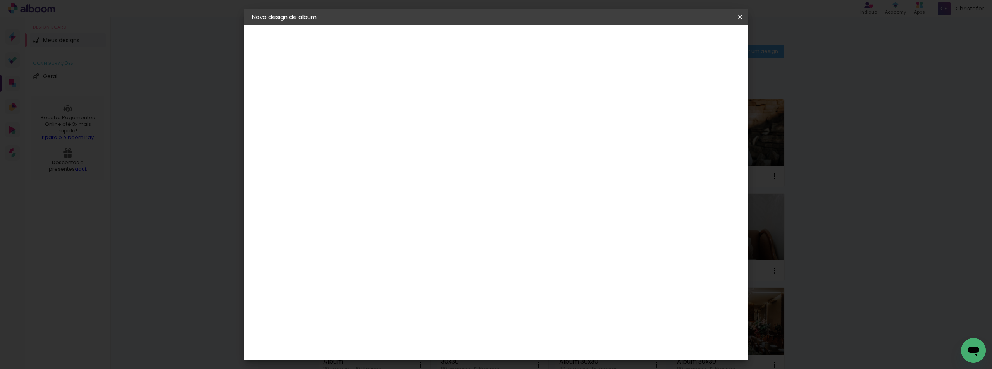
scroll to position [78, 0]
click at [431, 305] on span "30 × 30" at bounding box center [413, 317] width 36 height 25
click at [0, 0] on slot "Avançar" at bounding box center [0, 0] width 0 height 0
click at [692, 41] on span "Iniciar design" at bounding box center [674, 40] width 35 height 5
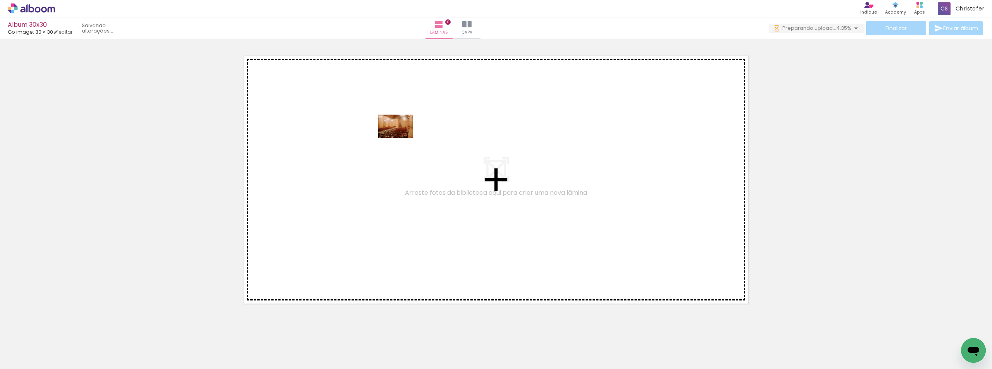
drag, startPoint x: 112, startPoint y: 327, endPoint x: 402, endPoint y: 138, distance: 345.3
click at [402, 138] on quentale-workspace at bounding box center [496, 184] width 992 height 369
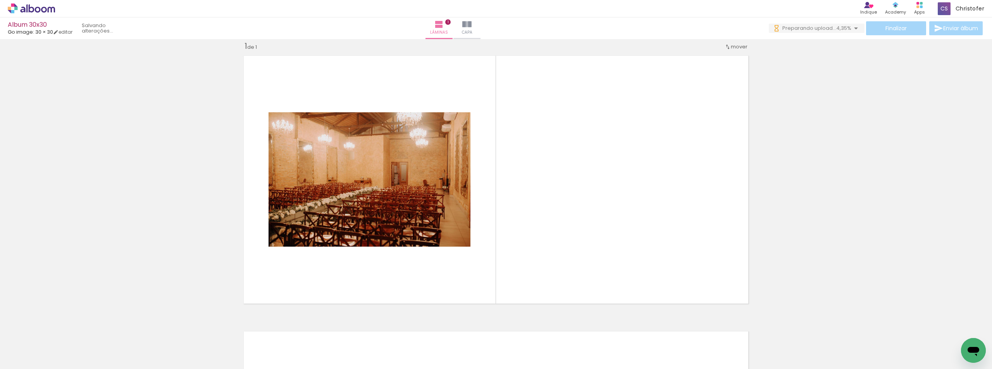
scroll to position [10, 0]
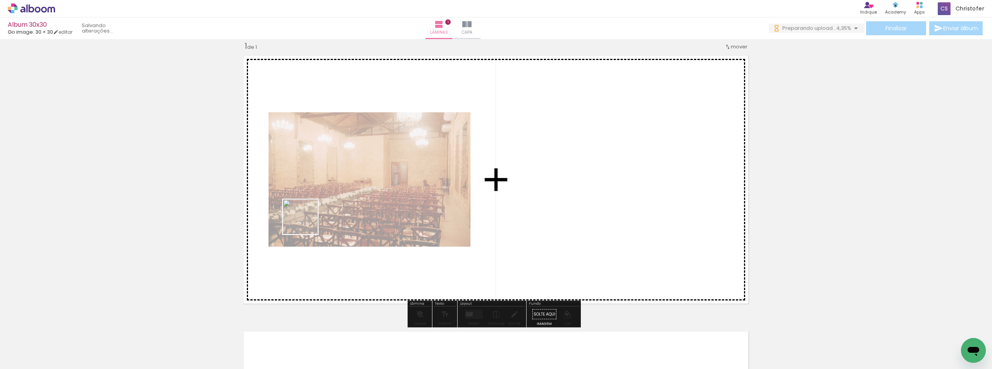
drag, startPoint x: 262, startPoint y: 252, endPoint x: 359, endPoint y: 212, distance: 104.8
click at [361, 193] on quentale-workspace at bounding box center [496, 184] width 992 height 369
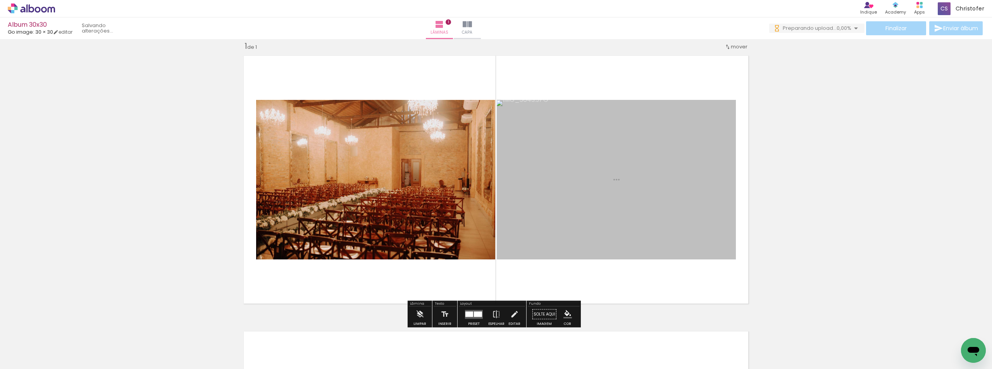
scroll to position [0, 0]
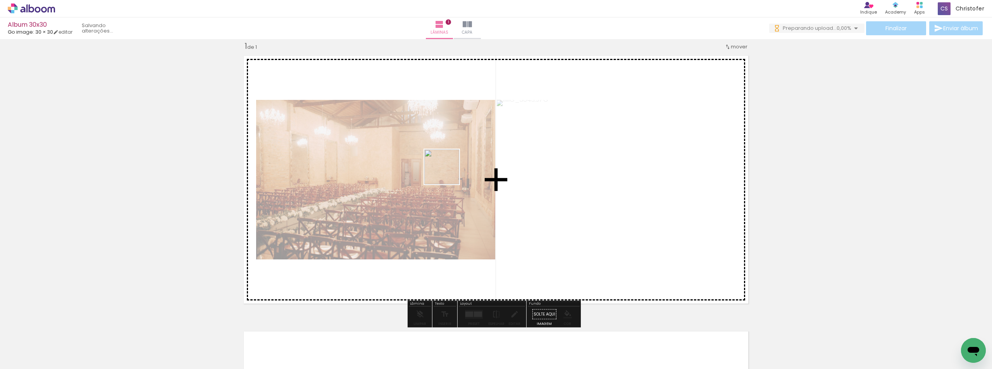
drag, startPoint x: 171, startPoint y: 340, endPoint x: 474, endPoint y: 152, distance: 357.3
click at [474, 152] on quentale-workspace at bounding box center [496, 184] width 992 height 369
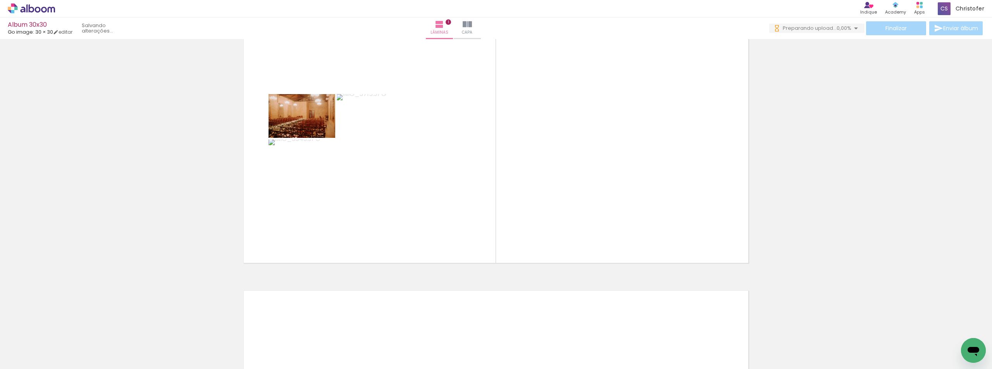
scroll to position [49, 0]
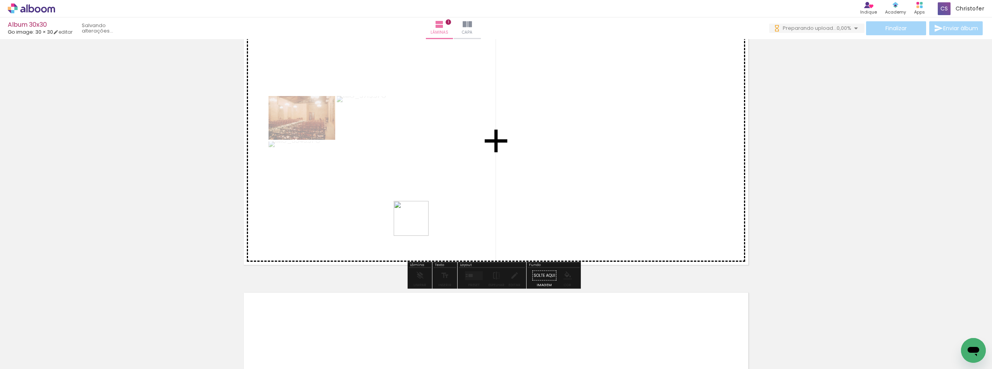
drag, startPoint x: 210, startPoint y: 342, endPoint x: 585, endPoint y: 125, distance: 433.0
click at [585, 125] on quentale-workspace at bounding box center [496, 184] width 992 height 369
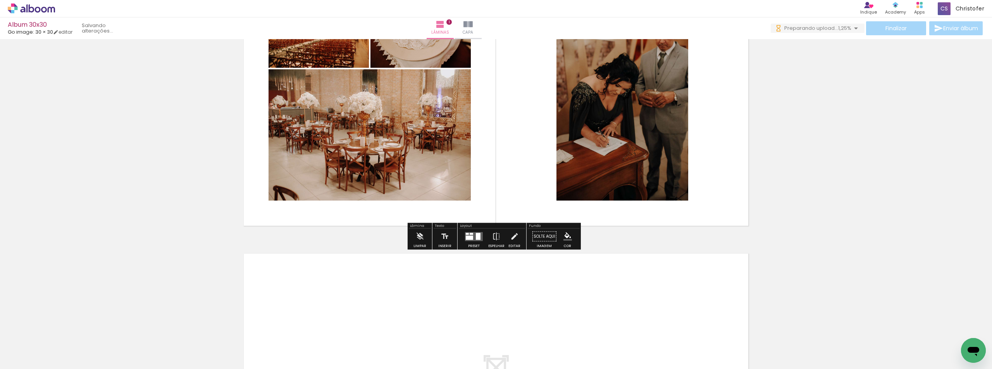
scroll to position [88, 0]
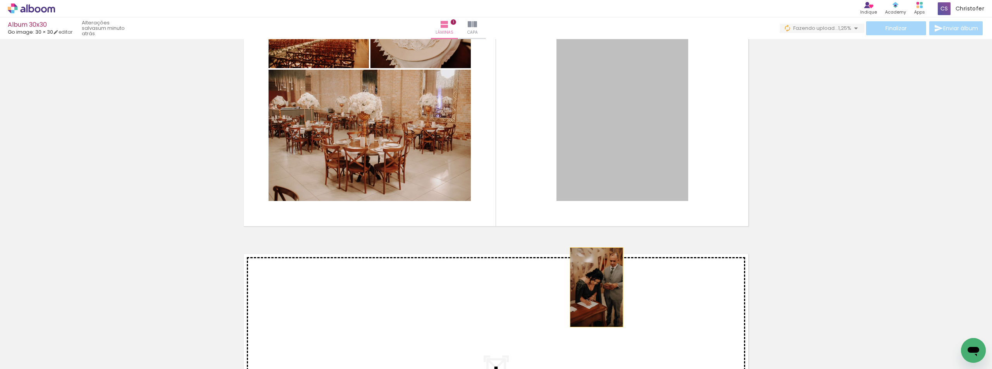
drag, startPoint x: 665, startPoint y: 131, endPoint x: 594, endPoint y: 288, distance: 172.2
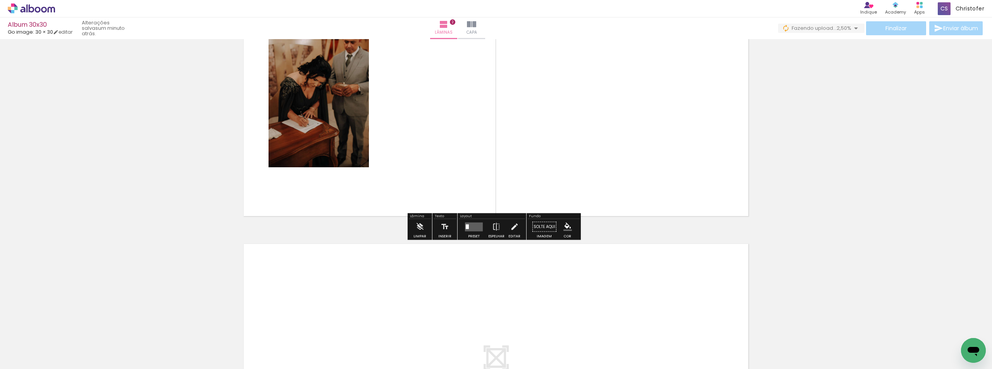
scroll to position [325, 0]
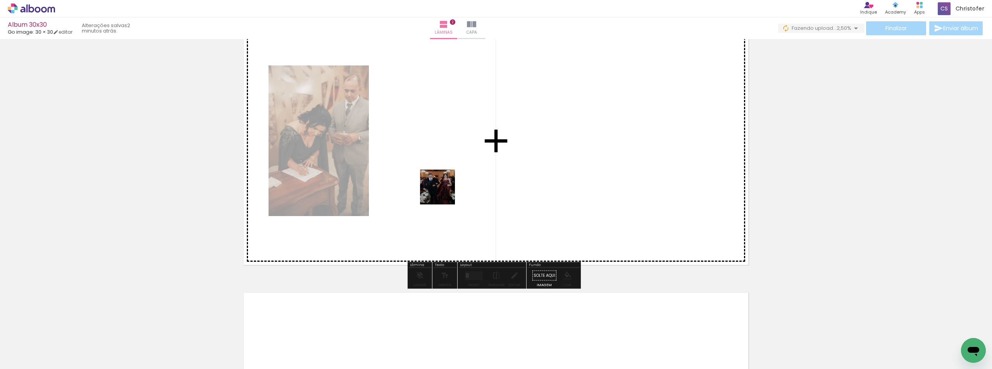
drag, startPoint x: 267, startPoint y: 326, endPoint x: 464, endPoint y: 159, distance: 257.6
click at [464, 159] on quentale-workspace at bounding box center [496, 184] width 992 height 369
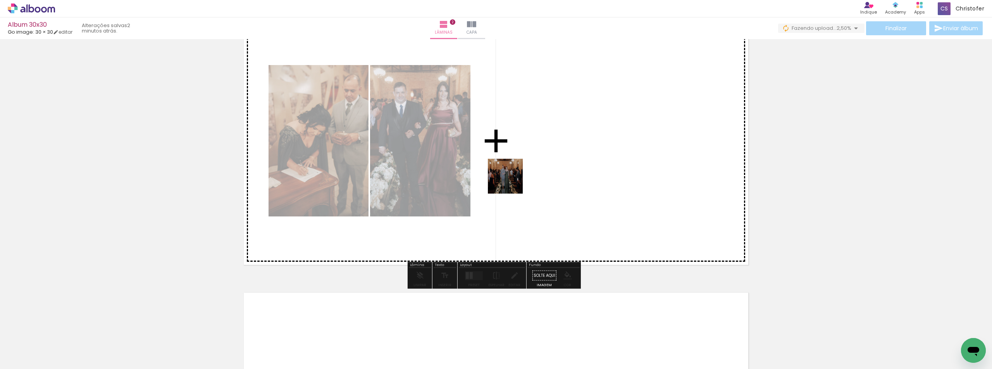
drag, startPoint x: 359, startPoint y: 300, endPoint x: 520, endPoint y: 169, distance: 207.4
click at [520, 169] on quentale-workspace at bounding box center [496, 184] width 992 height 369
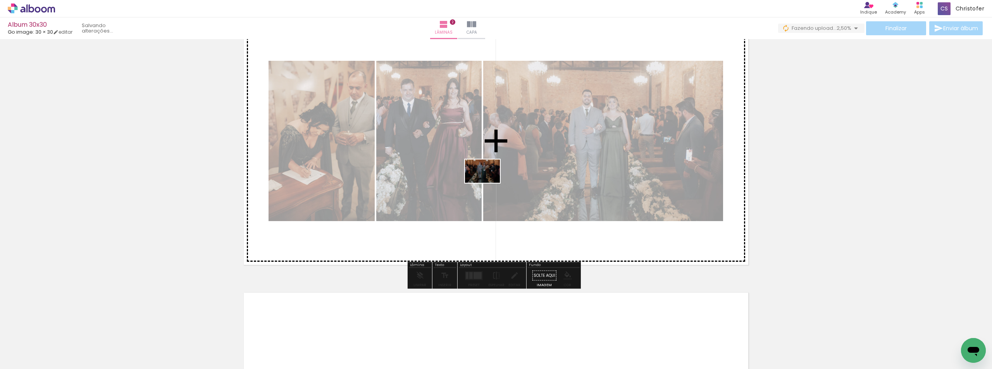
drag, startPoint x: 334, startPoint y: 348, endPoint x: 449, endPoint y: 310, distance: 121.7
click at [489, 181] on quentale-workspace at bounding box center [496, 184] width 992 height 369
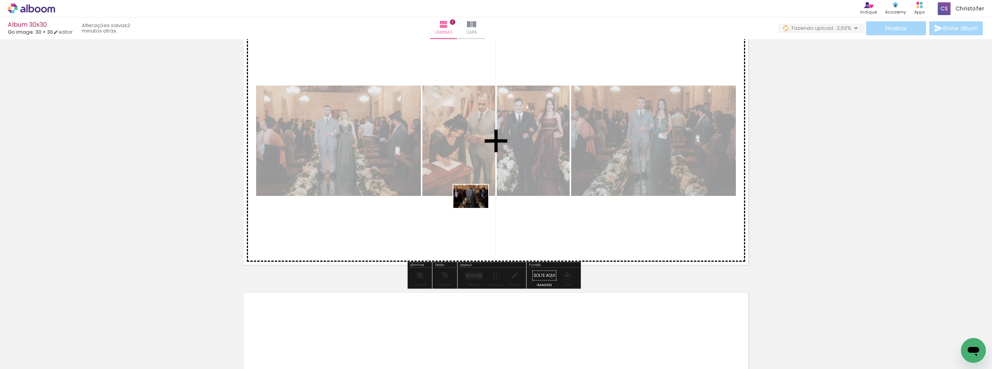
drag, startPoint x: 420, startPoint y: 300, endPoint x: 477, endPoint y: 208, distance: 107.8
click at [477, 208] on quentale-workspace at bounding box center [496, 184] width 992 height 369
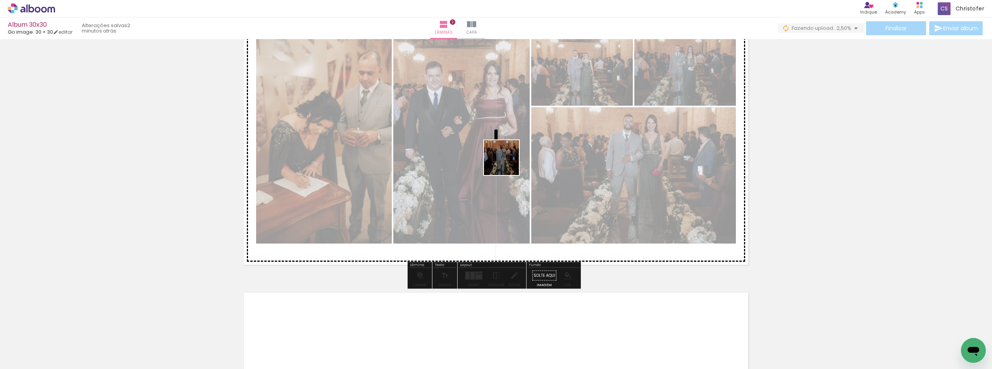
click at [508, 162] on quentale-workspace at bounding box center [496, 184] width 992 height 369
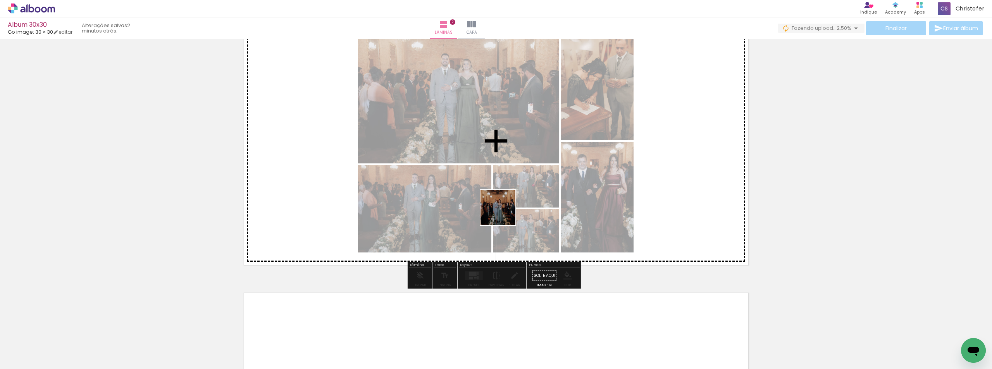
drag, startPoint x: 472, startPoint y: 345, endPoint x: 510, endPoint y: 322, distance: 43.9
click at [512, 191] on quentale-workspace at bounding box center [496, 184] width 992 height 369
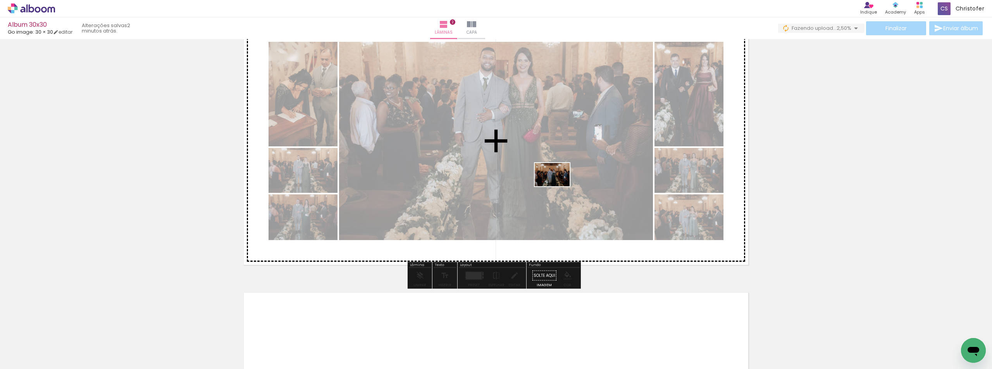
drag, startPoint x: 511, startPoint y: 341, endPoint x: 576, endPoint y: 159, distance: 194.0
click at [571, 141] on quentale-workspace at bounding box center [496, 184] width 992 height 369
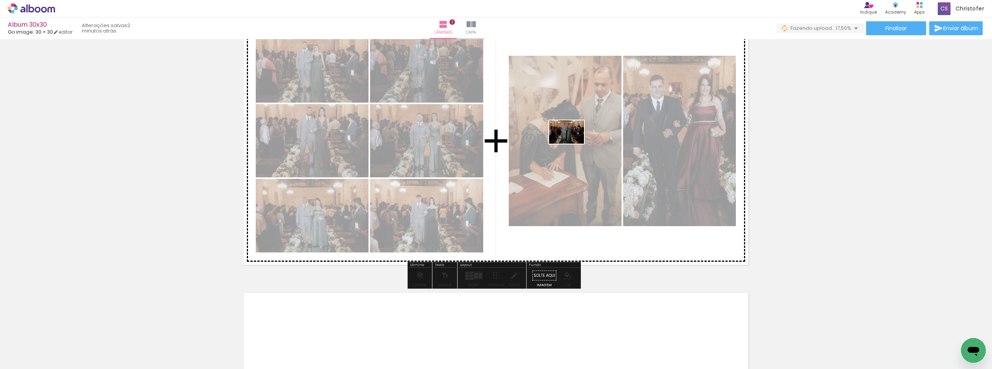
drag, startPoint x: 557, startPoint y: 343, endPoint x: 576, endPoint y: 146, distance: 198.5
click at [573, 143] on quentale-workspace at bounding box center [496, 184] width 992 height 369
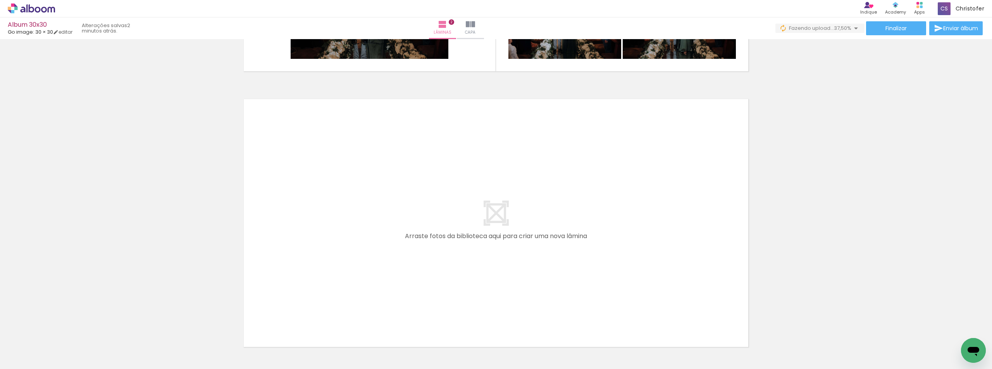
scroll to position [557, 0]
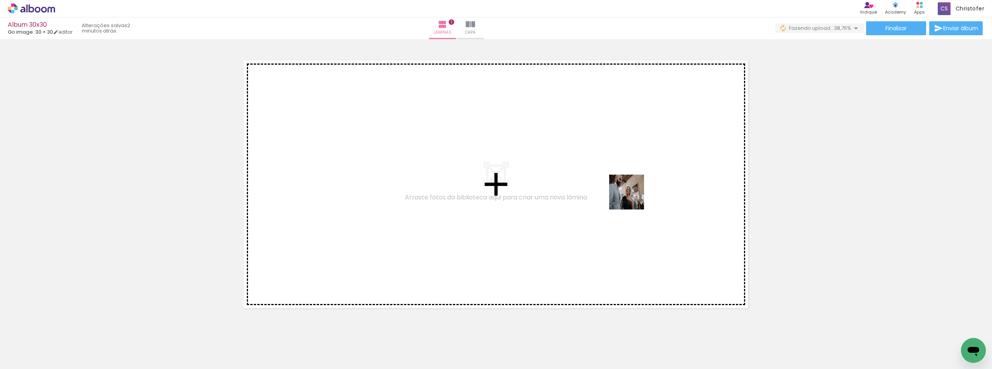
drag, startPoint x: 620, startPoint y: 285, endPoint x: 634, endPoint y: 171, distance: 115.5
click at [634, 168] on quentale-workspace at bounding box center [496, 184] width 992 height 369
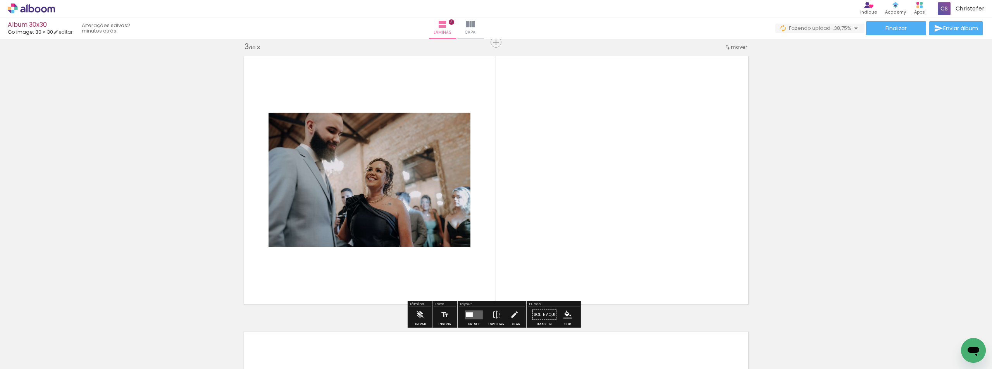
scroll to position [562, 0]
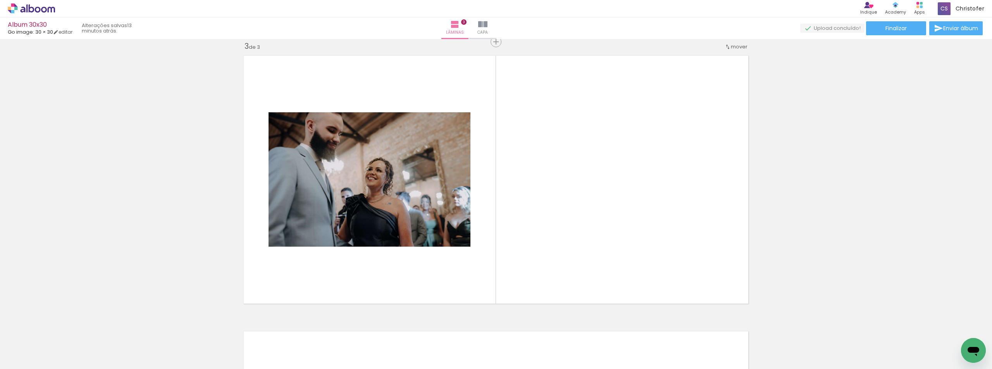
click at [19, 360] on span "Adicionar Fotos" at bounding box center [27, 359] width 23 height 9
click at [0, 0] on input "file" at bounding box center [0, 0] width 0 height 0
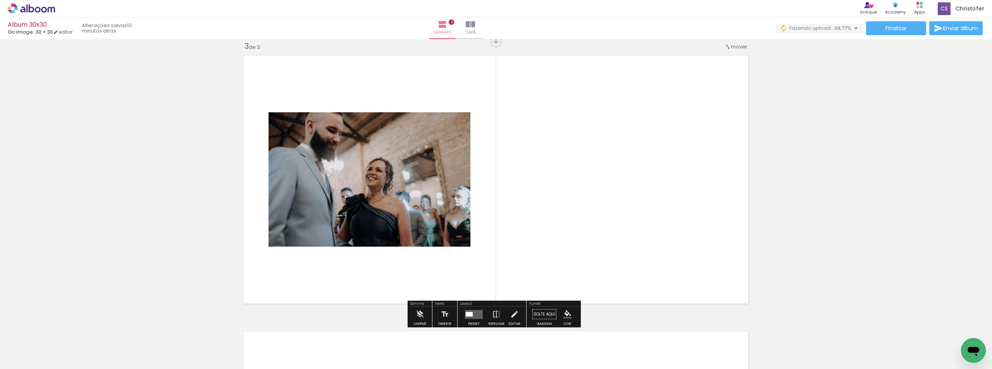
click at [95, 345] on div at bounding box center [77, 343] width 35 height 23
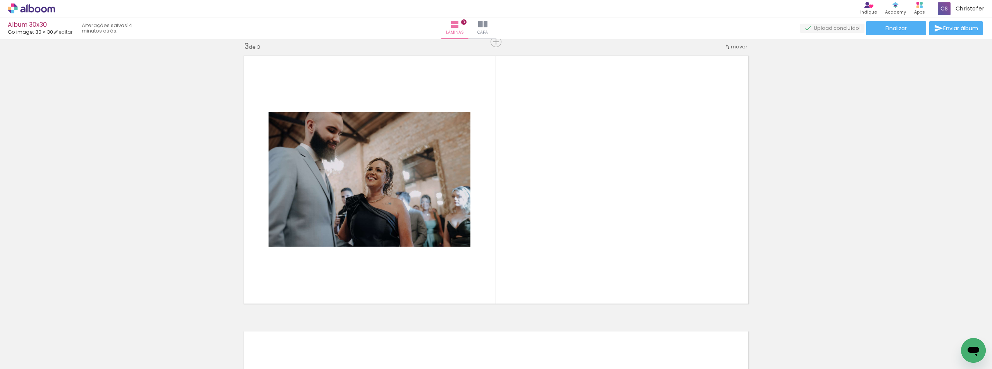
scroll to position [0, 221]
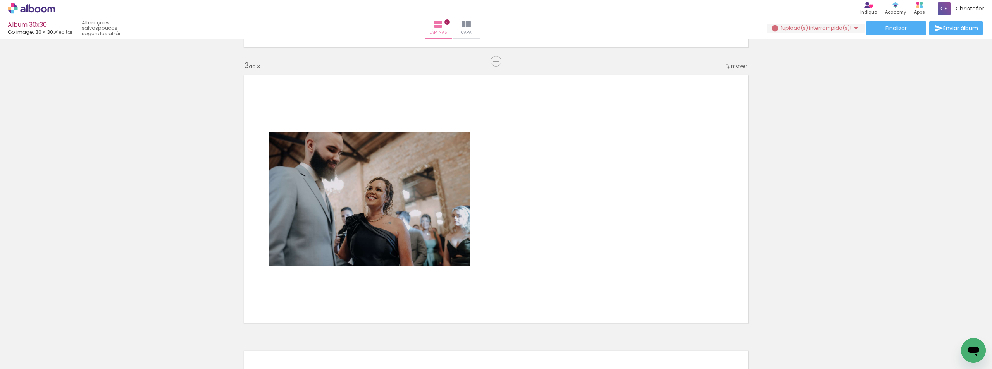
scroll to position [0, 323]
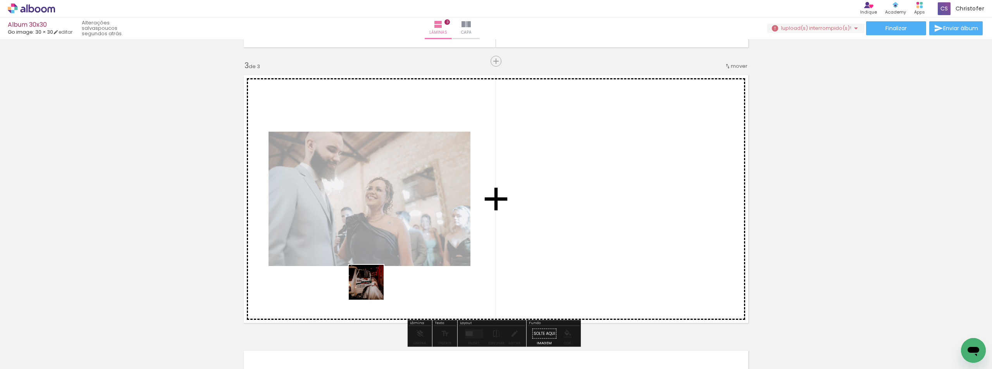
drag, startPoint x: 372, startPoint y: 288, endPoint x: 419, endPoint y: 319, distance: 56.5
click at [503, 156] on quentale-workspace at bounding box center [496, 184] width 992 height 369
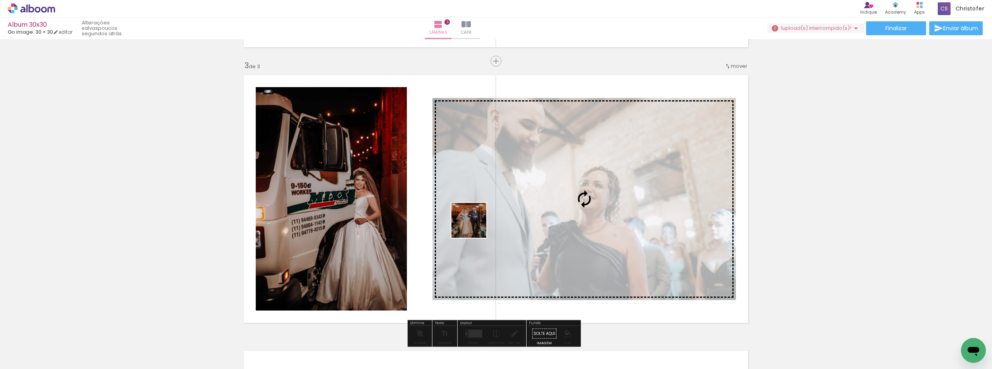
drag, startPoint x: 452, startPoint y: 241, endPoint x: 488, endPoint y: 215, distance: 45.3
click at [485, 217] on quentale-workspace at bounding box center [496, 184] width 992 height 369
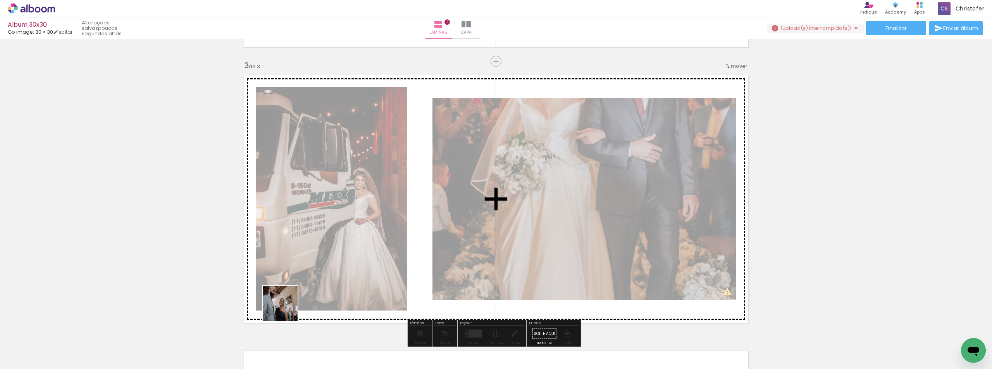
drag, startPoint x: 279, startPoint y: 327, endPoint x: 351, endPoint y: 189, distance: 155.8
click at [349, 191] on quentale-workspace at bounding box center [496, 184] width 992 height 369
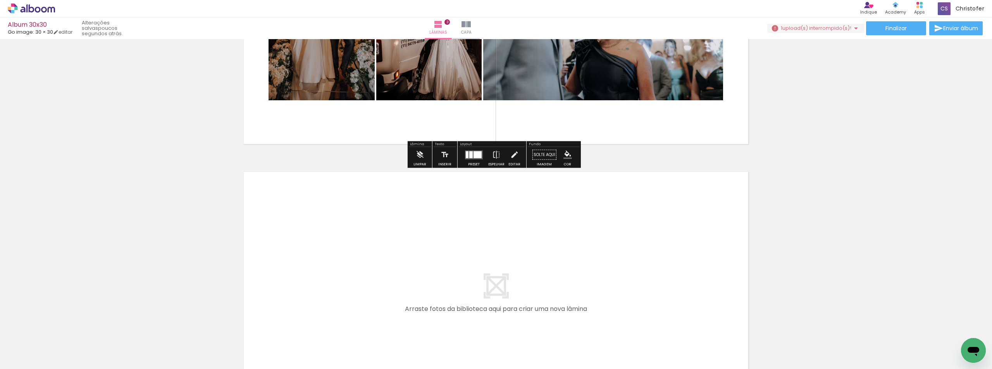
scroll to position [736, 0]
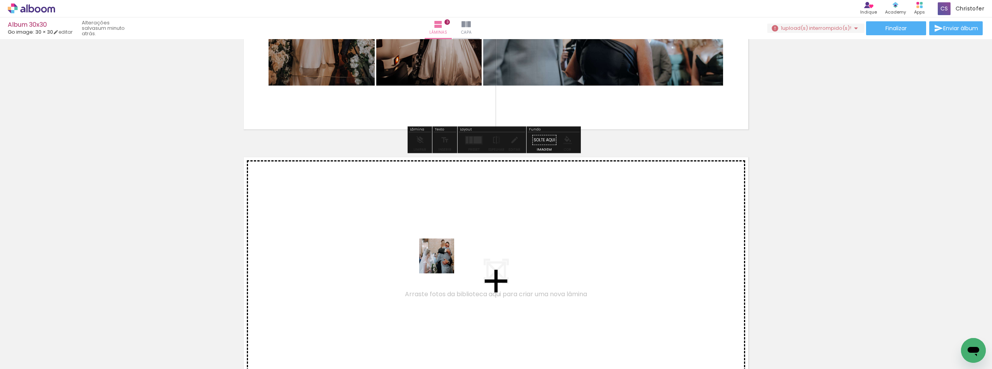
drag, startPoint x: 421, startPoint y: 321, endPoint x: 452, endPoint y: 231, distance: 94.7
click at [452, 231] on quentale-workspace at bounding box center [496, 184] width 992 height 369
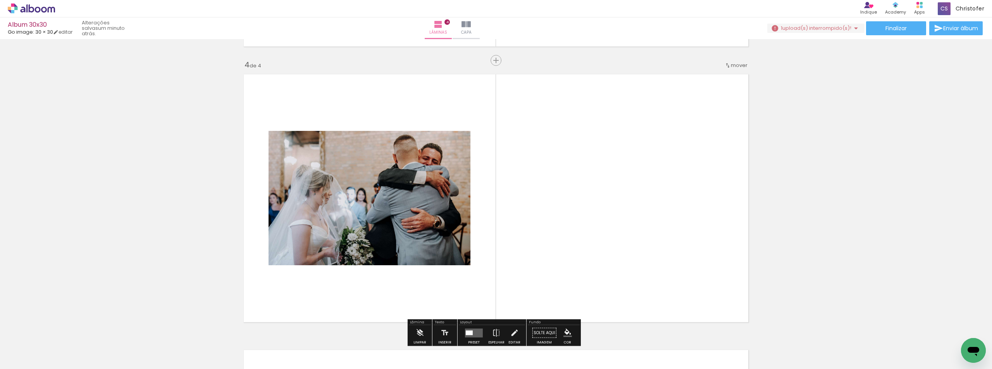
scroll to position [838, 0]
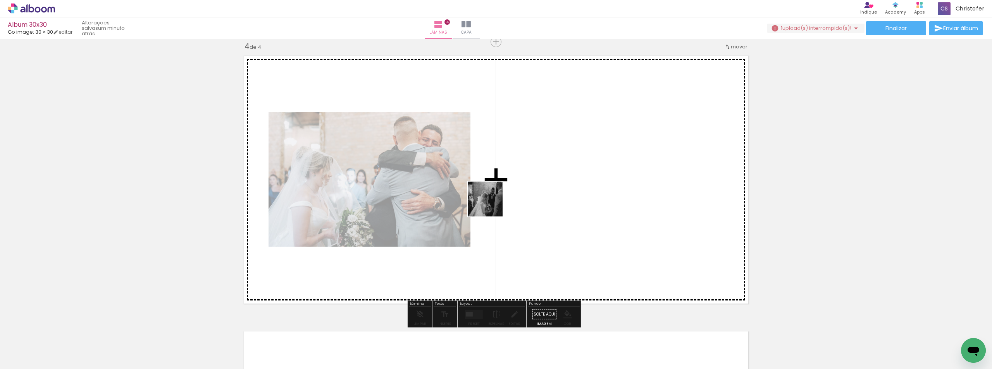
drag, startPoint x: 453, startPoint y: 346, endPoint x: 494, endPoint y: 197, distance: 154.9
click at [494, 197] on quentale-workspace at bounding box center [496, 184] width 992 height 369
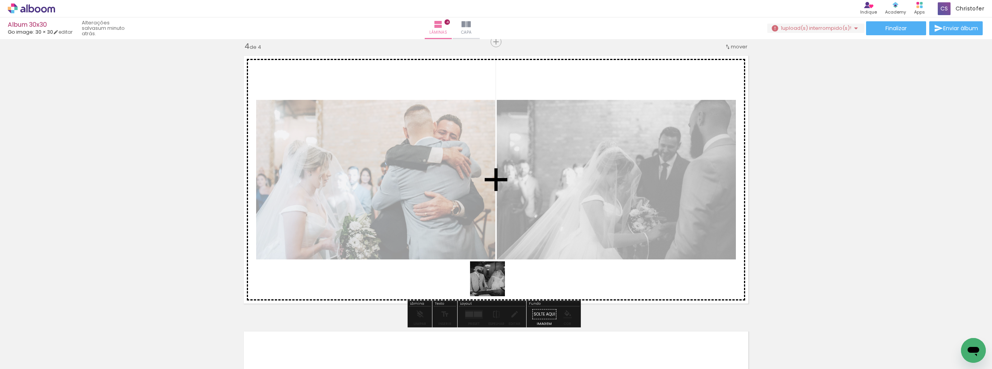
drag, startPoint x: 493, startPoint y: 285, endPoint x: 547, endPoint y: 167, distance: 129.4
click at [532, 174] on quentale-workspace at bounding box center [496, 184] width 992 height 369
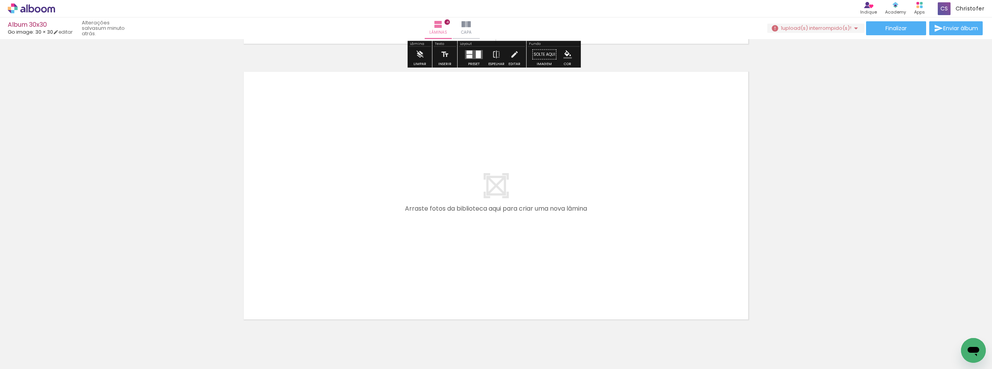
scroll to position [1109, 0]
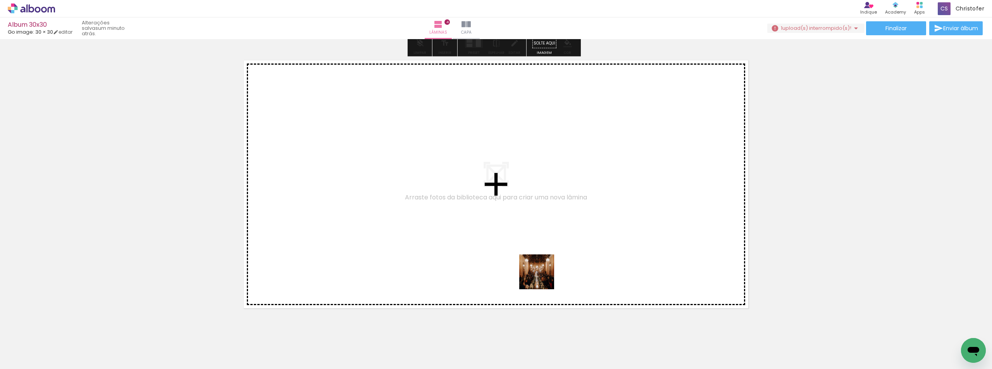
drag, startPoint x: 545, startPoint y: 337, endPoint x: 531, endPoint y: 164, distance: 173.8
click at [531, 164] on quentale-workspace at bounding box center [496, 184] width 992 height 369
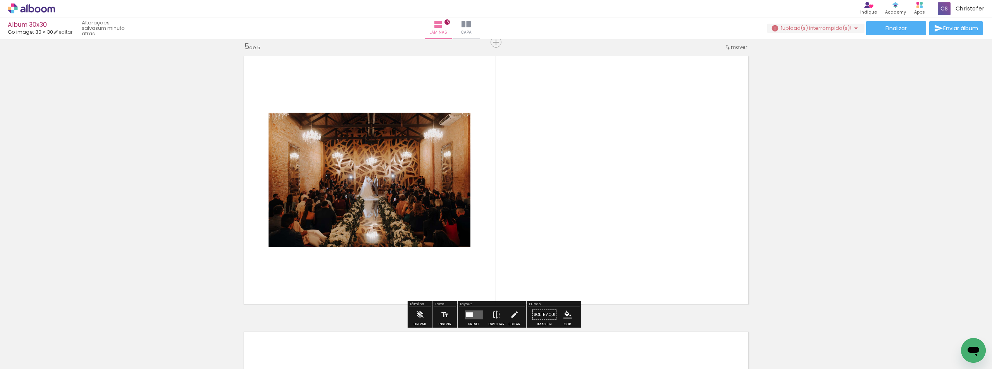
scroll to position [1114, 0]
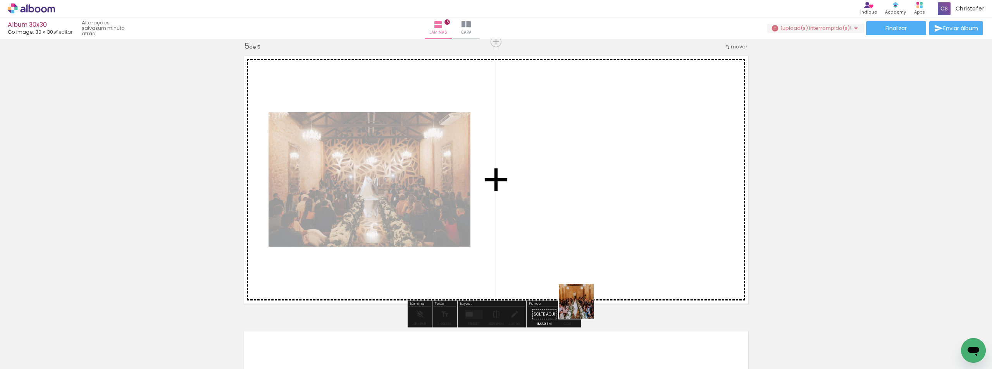
drag, startPoint x: 579, startPoint y: 318, endPoint x: 586, endPoint y: 172, distance: 146.3
click at [586, 172] on quentale-workspace at bounding box center [496, 184] width 992 height 369
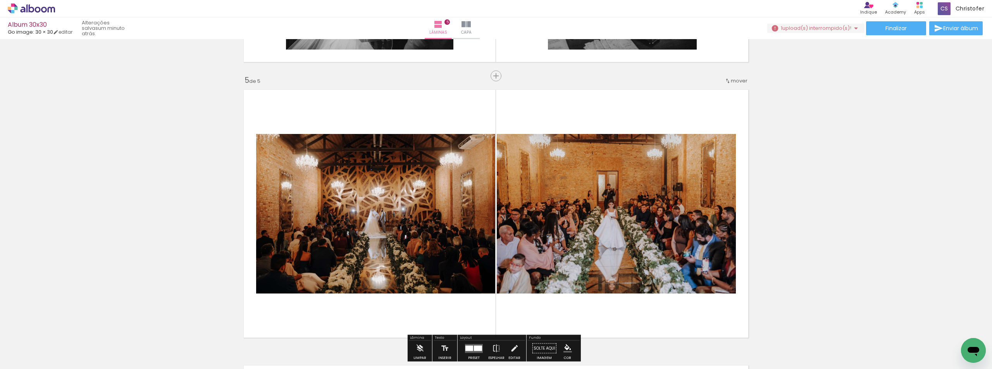
scroll to position [1075, 0]
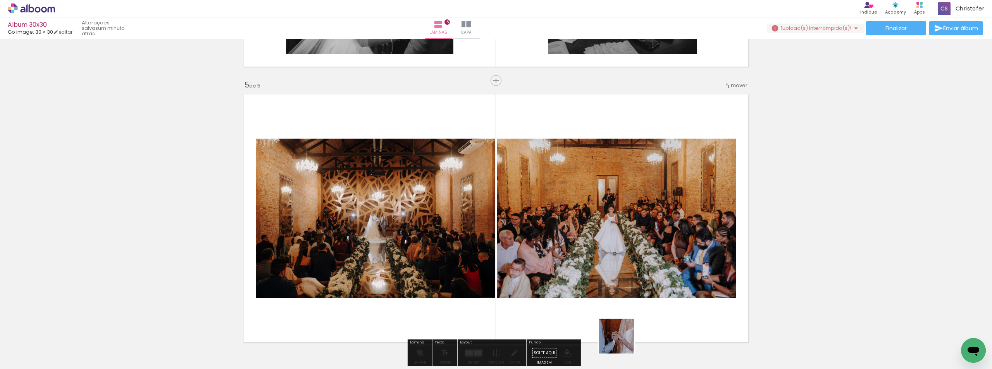
drag, startPoint x: 622, startPoint y: 342, endPoint x: 622, endPoint y: 218, distance: 124.0
click at [599, 204] on quentale-workspace at bounding box center [496, 184] width 992 height 369
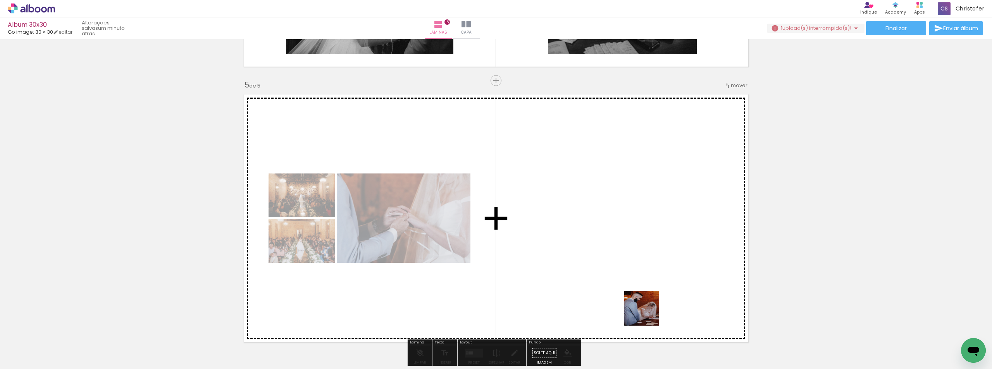
drag, startPoint x: 653, startPoint y: 325, endPoint x: 614, endPoint y: 162, distance: 167.1
click at [614, 162] on quentale-workspace at bounding box center [496, 184] width 992 height 369
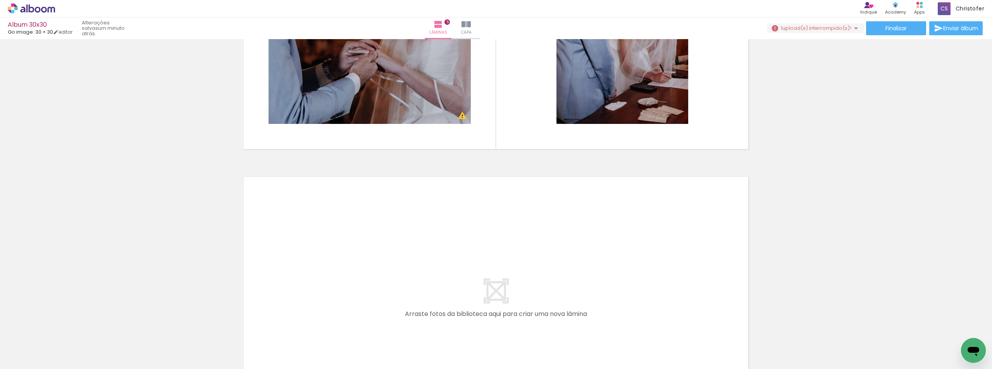
scroll to position [1269, 0]
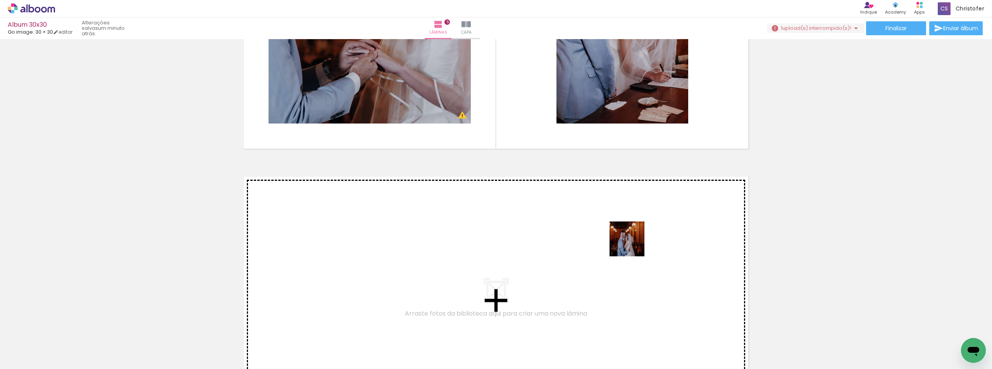
drag, startPoint x: 711, startPoint y: 345, endPoint x: 624, endPoint y: 221, distance: 151.7
click at [624, 221] on quentale-workspace at bounding box center [496, 184] width 992 height 369
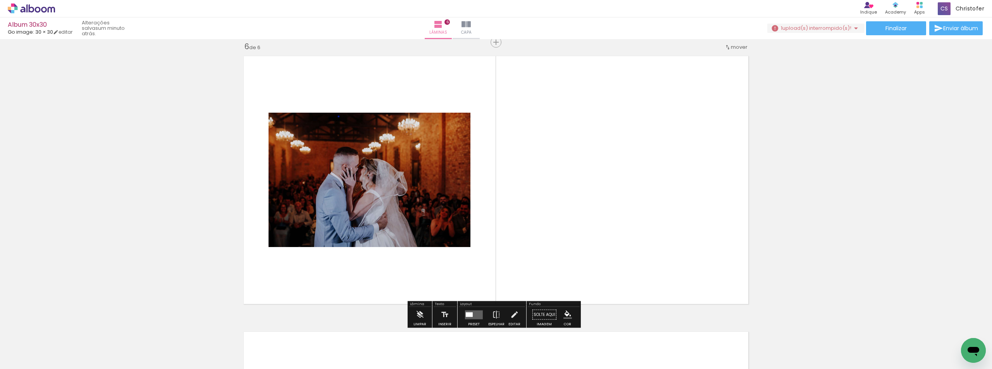
scroll to position [1390, 0]
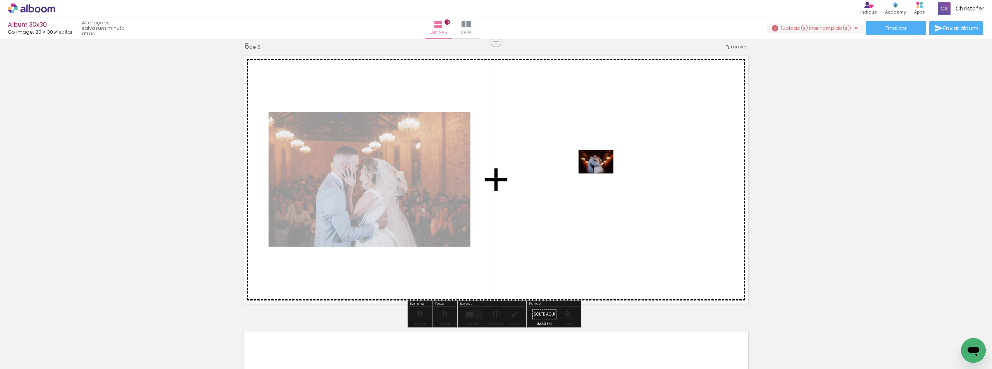
drag, startPoint x: 753, startPoint y: 340, endPoint x: 602, endPoint y: 173, distance: 225.0
click at [602, 173] on quentale-workspace at bounding box center [496, 184] width 992 height 369
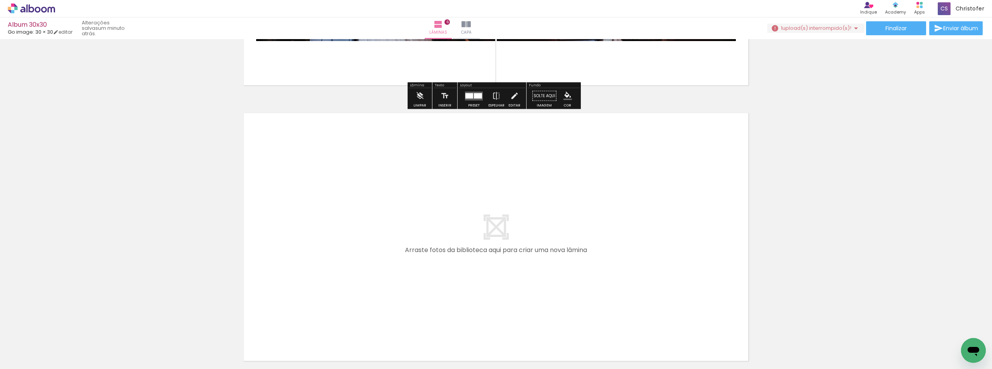
scroll to position [1622, 0]
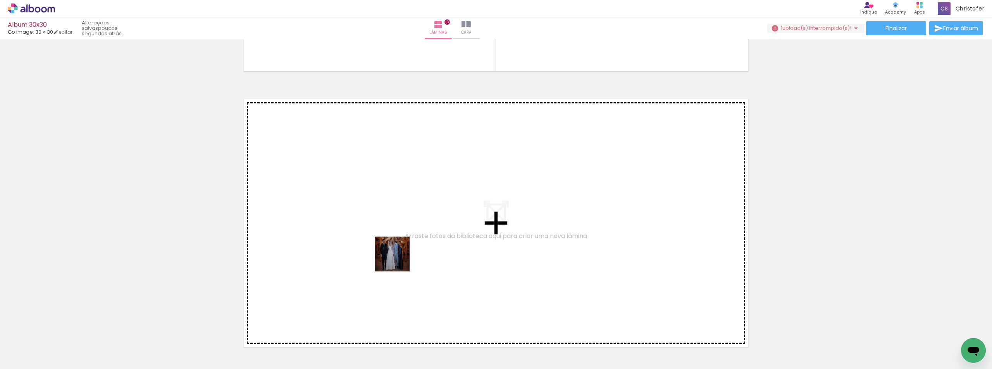
drag, startPoint x: 369, startPoint y: 340, endPoint x: 408, endPoint y: 234, distance: 113.3
click at [408, 234] on quentale-workspace at bounding box center [496, 184] width 992 height 369
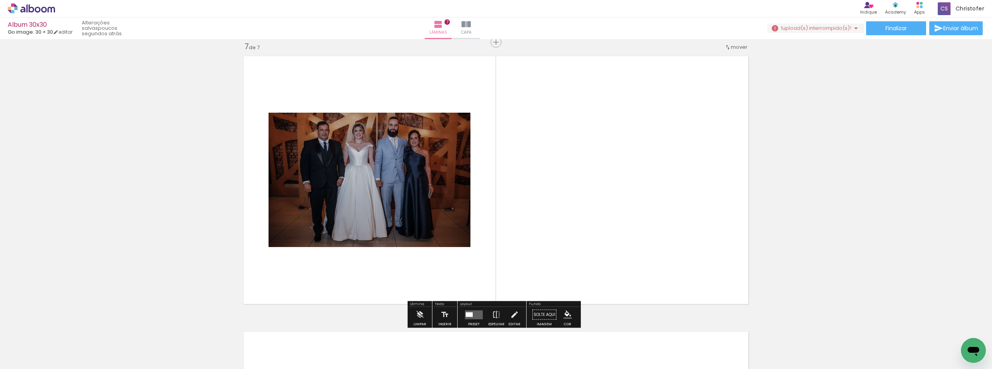
scroll to position [1666, 0]
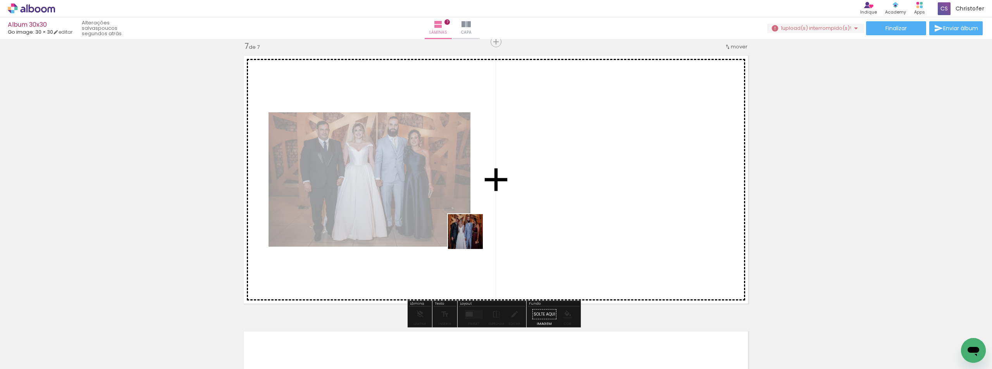
drag, startPoint x: 402, startPoint y: 345, endPoint x: 492, endPoint y: 222, distance: 152.3
click at [486, 201] on quentale-workspace at bounding box center [496, 184] width 992 height 369
